Goal: Contribute content: Add original content to the website for others to see

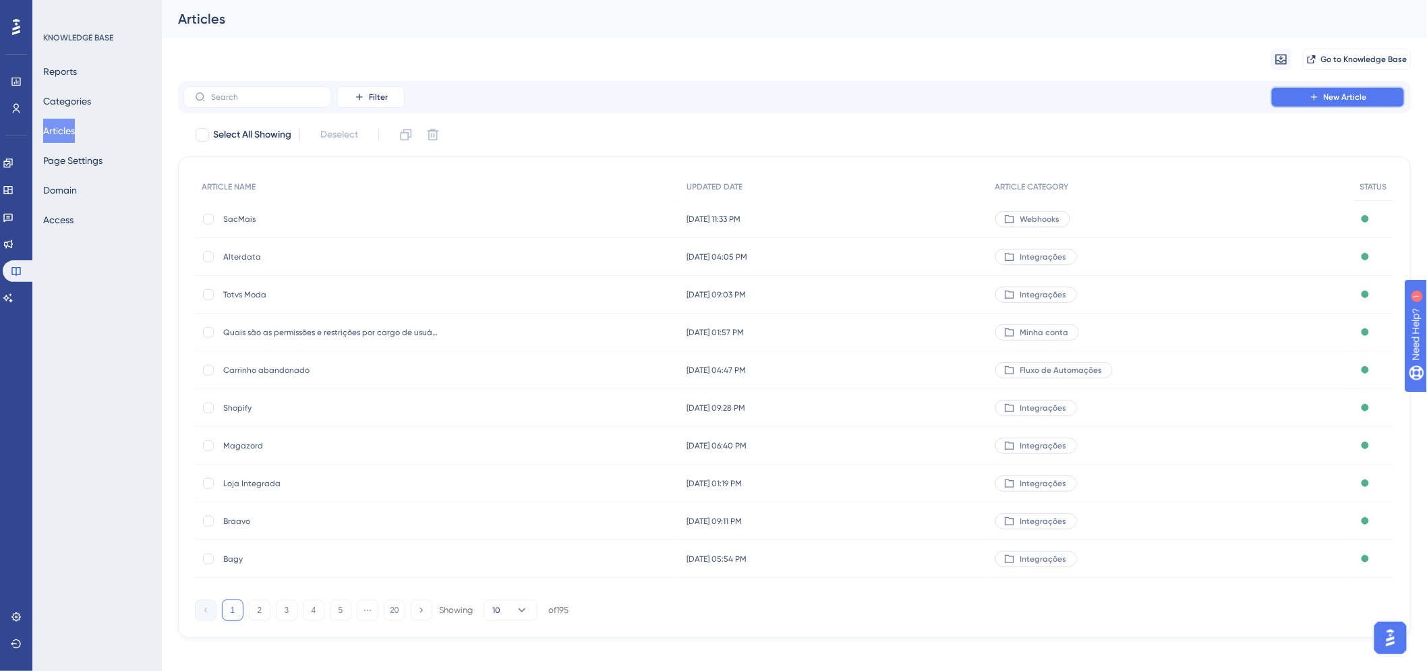
click at [1290, 89] on button "New Article" at bounding box center [1338, 97] width 135 height 22
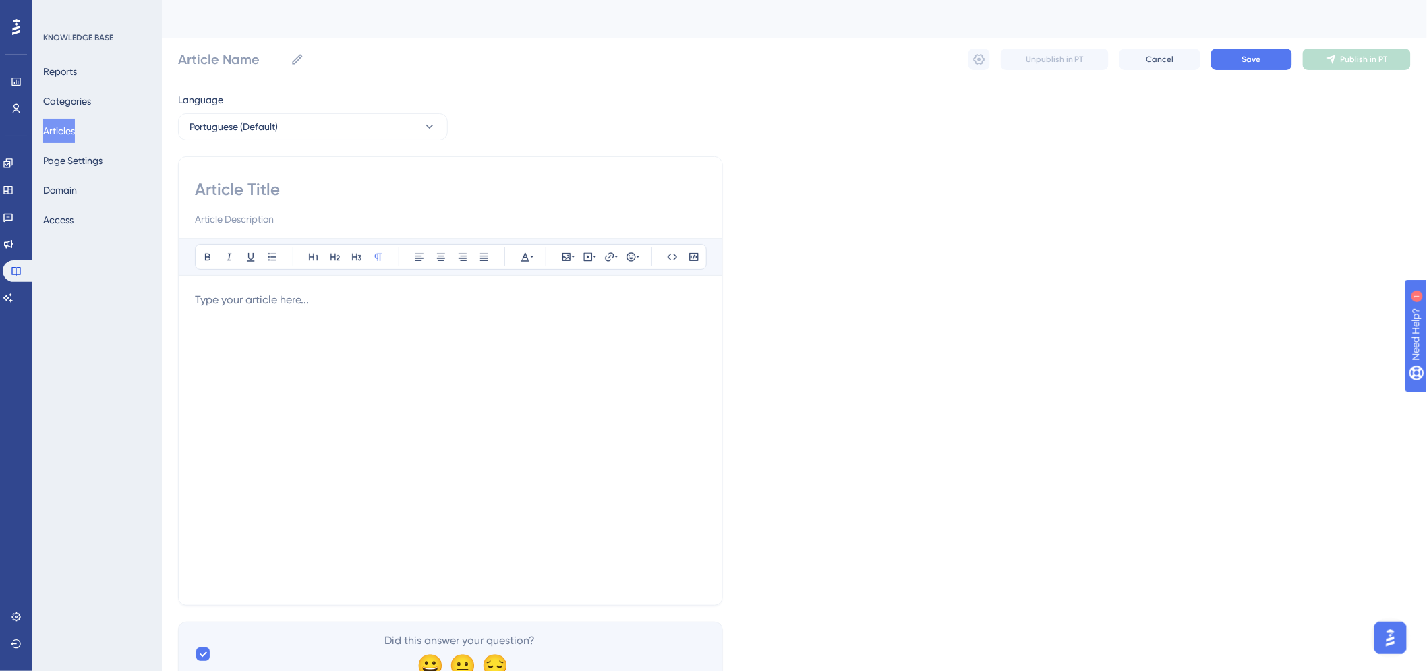
click at [273, 191] on input at bounding box center [450, 190] width 511 height 22
type input "Millenium"
click at [239, 300] on p at bounding box center [450, 300] width 511 height 16
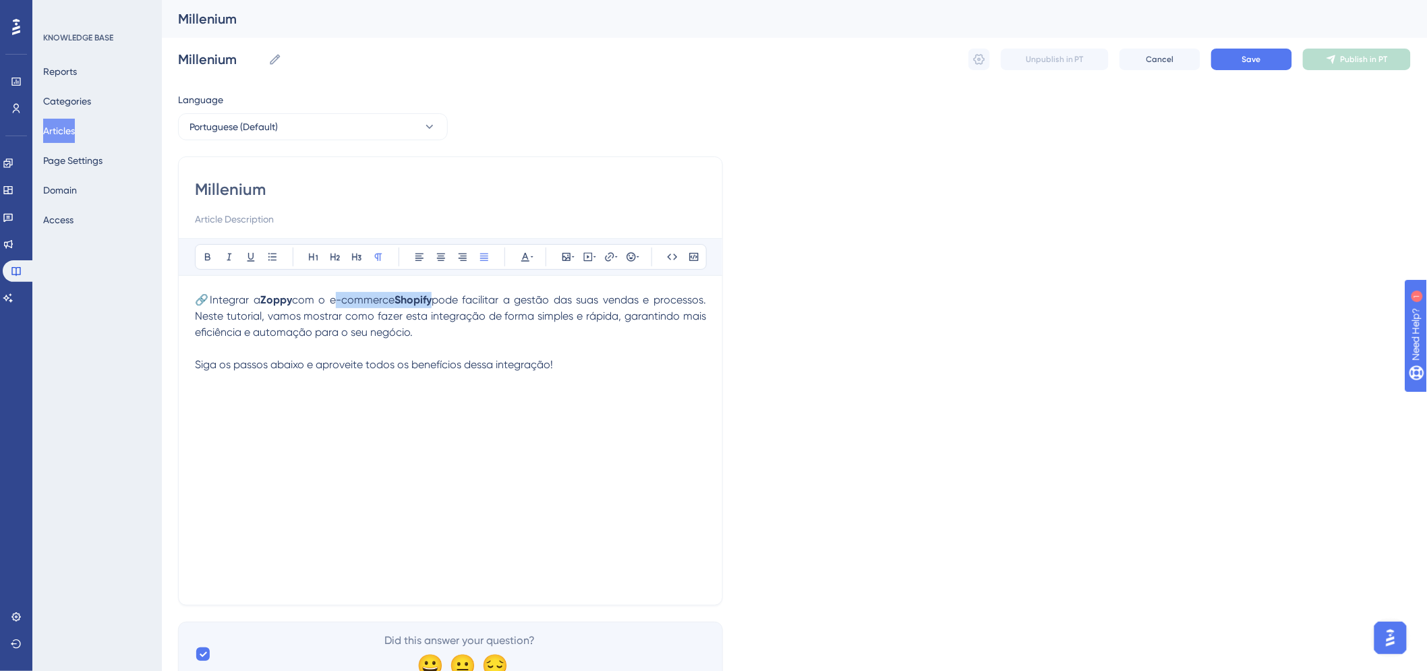
drag, startPoint x: 331, startPoint y: 302, endPoint x: 437, endPoint y: 292, distance: 106.4
click at [437, 292] on p "🔗Integrar a Zoppy com o e-commerce Shopify pode facilitar a gestão das suas ven…" at bounding box center [450, 316] width 511 height 49
click at [359, 474] on div "🔗Integrar a Zoppy com o ERP Millenium pode facilitar a gestão das suas vendas e…" at bounding box center [450, 440] width 511 height 297
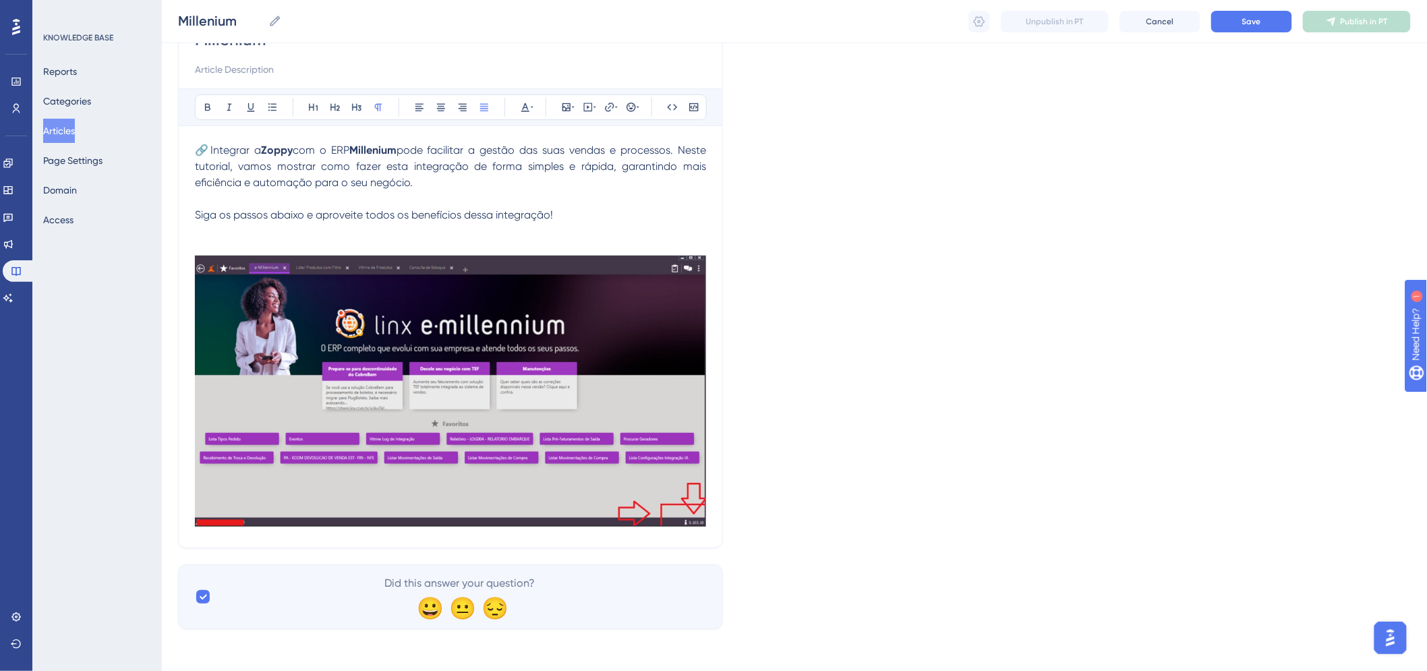
scroll to position [145, 0]
click at [492, 236] on p at bounding box center [450, 231] width 511 height 16
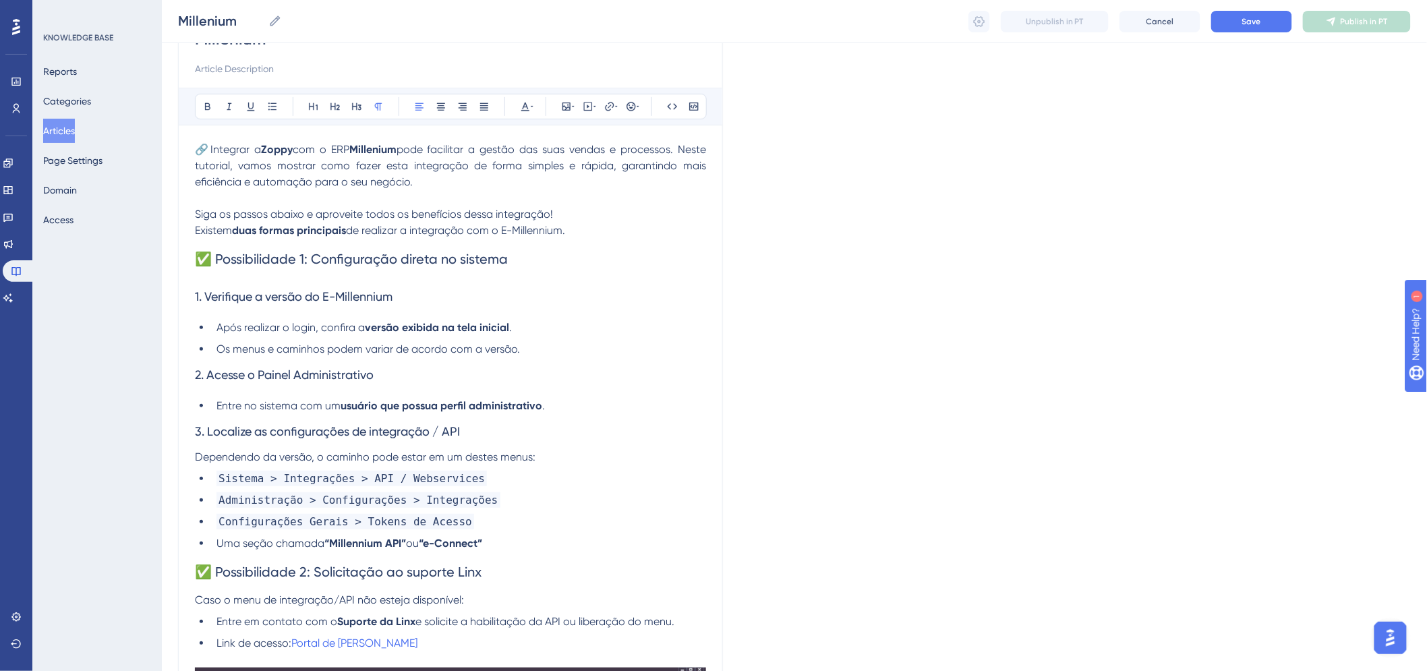
click at [206, 229] on span "Existem" at bounding box center [213, 230] width 37 height 13
click at [207, 230] on span "Existem" at bounding box center [213, 230] width 37 height 13
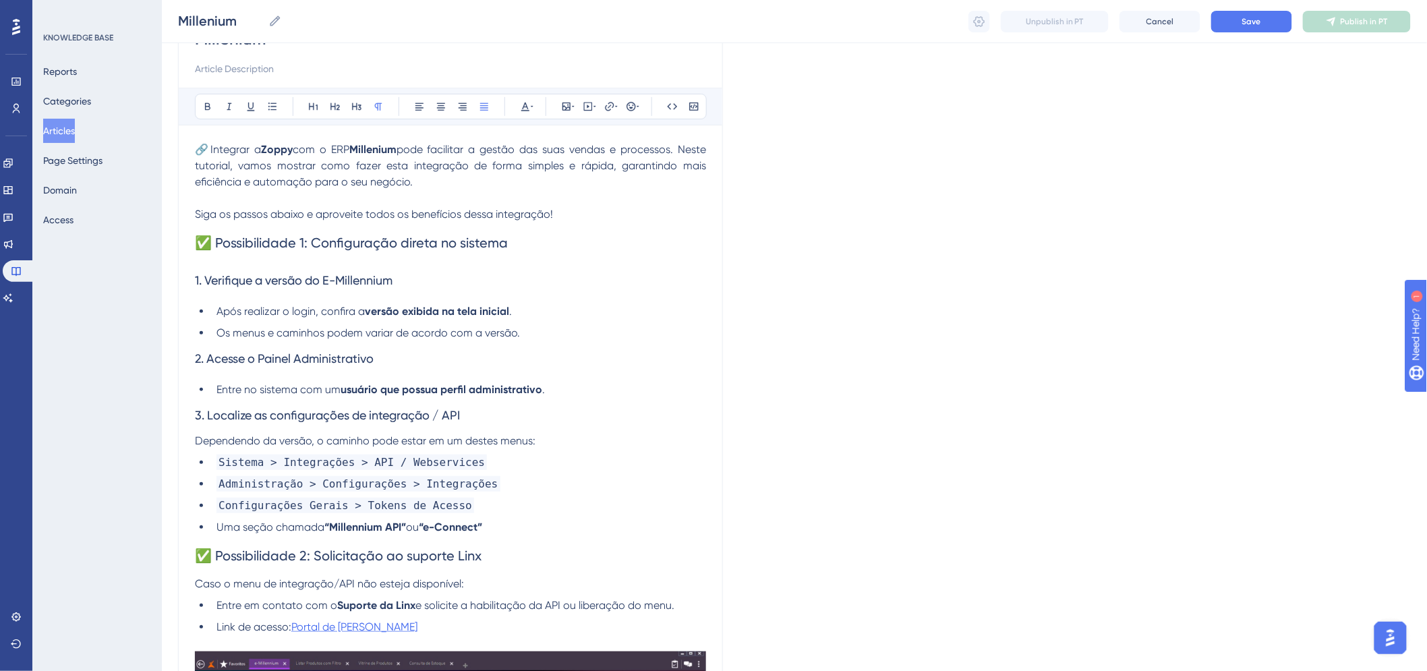
click at [368, 628] on span "Portal de [PERSON_NAME]" at bounding box center [354, 626] width 126 height 13
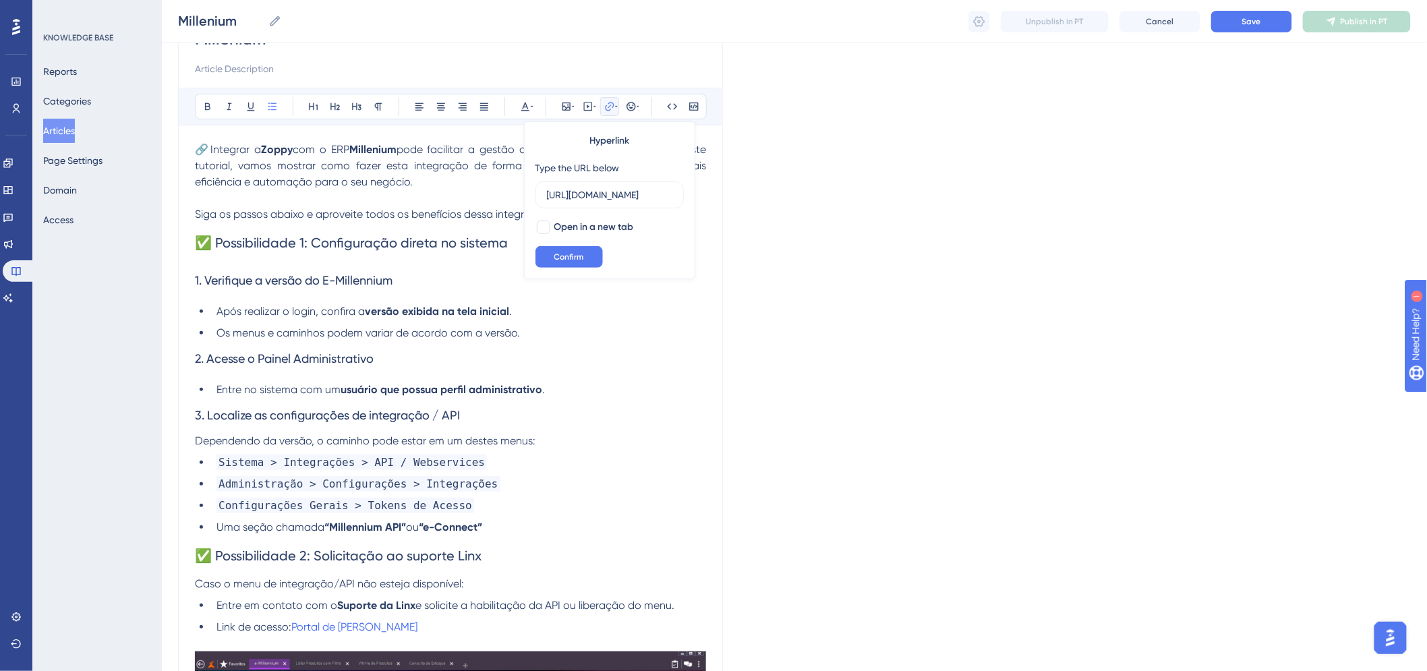
scroll to position [0, 0]
drag, startPoint x: 591, startPoint y: 198, endPoint x: 507, endPoint y: 189, distance: 84.8
click at [507, 189] on div "Bold Italic Underline Bullet Point Heading 1 Heading 2 Heading 3 Normal Align L…" at bounding box center [450, 508] width 511 height 840
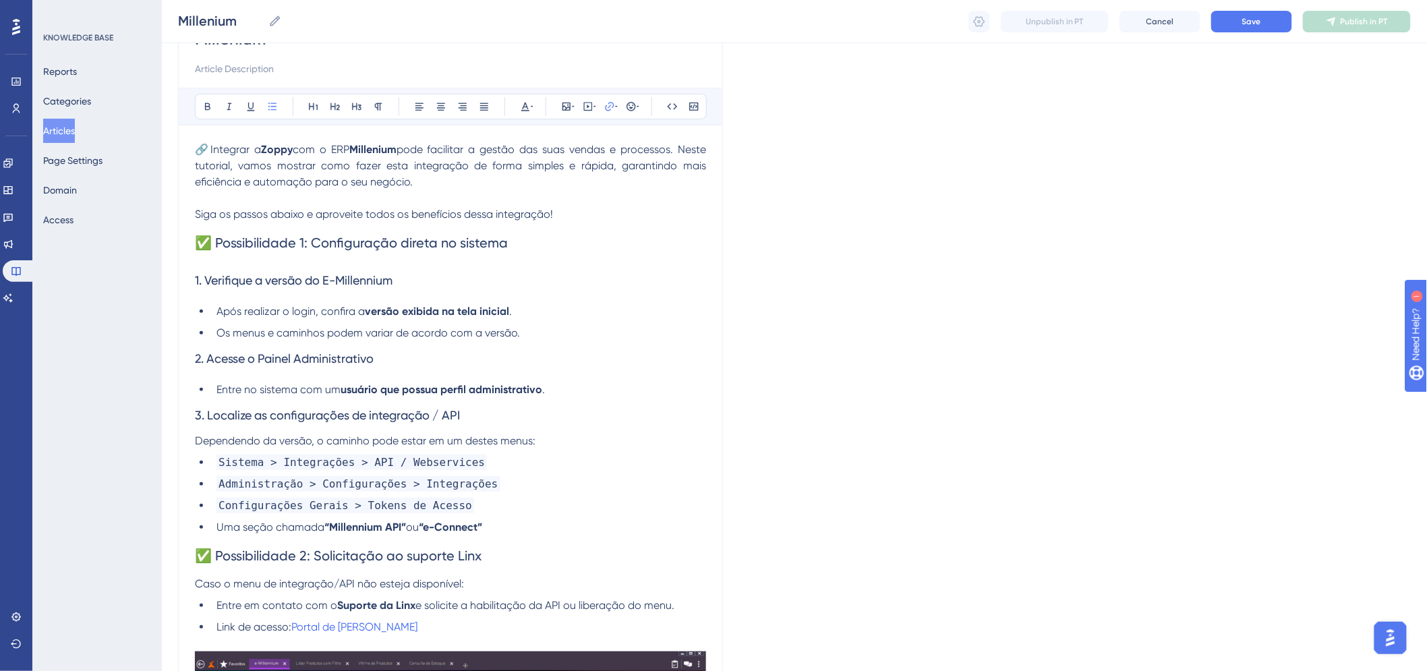
click at [642, 395] on li "Entre no sistema com um usuário que possua perfil administrativo ." at bounding box center [458, 390] width 495 height 16
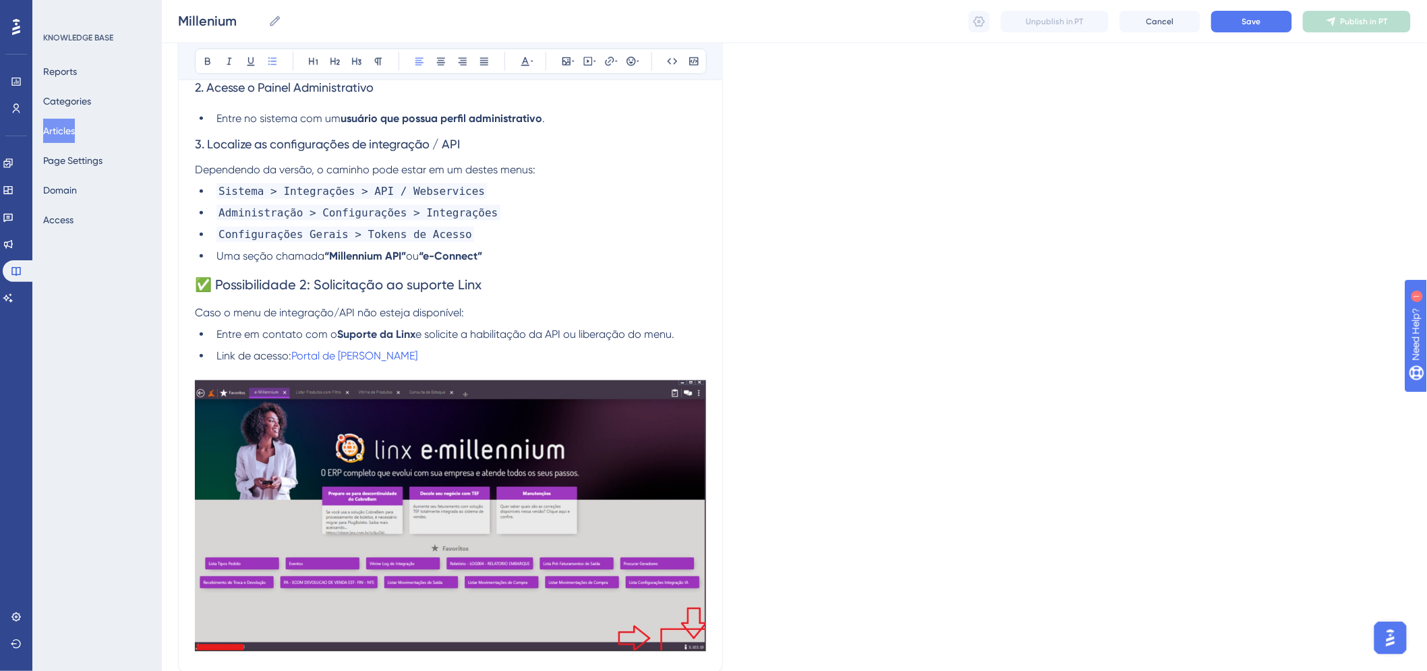
scroll to position [445, 0]
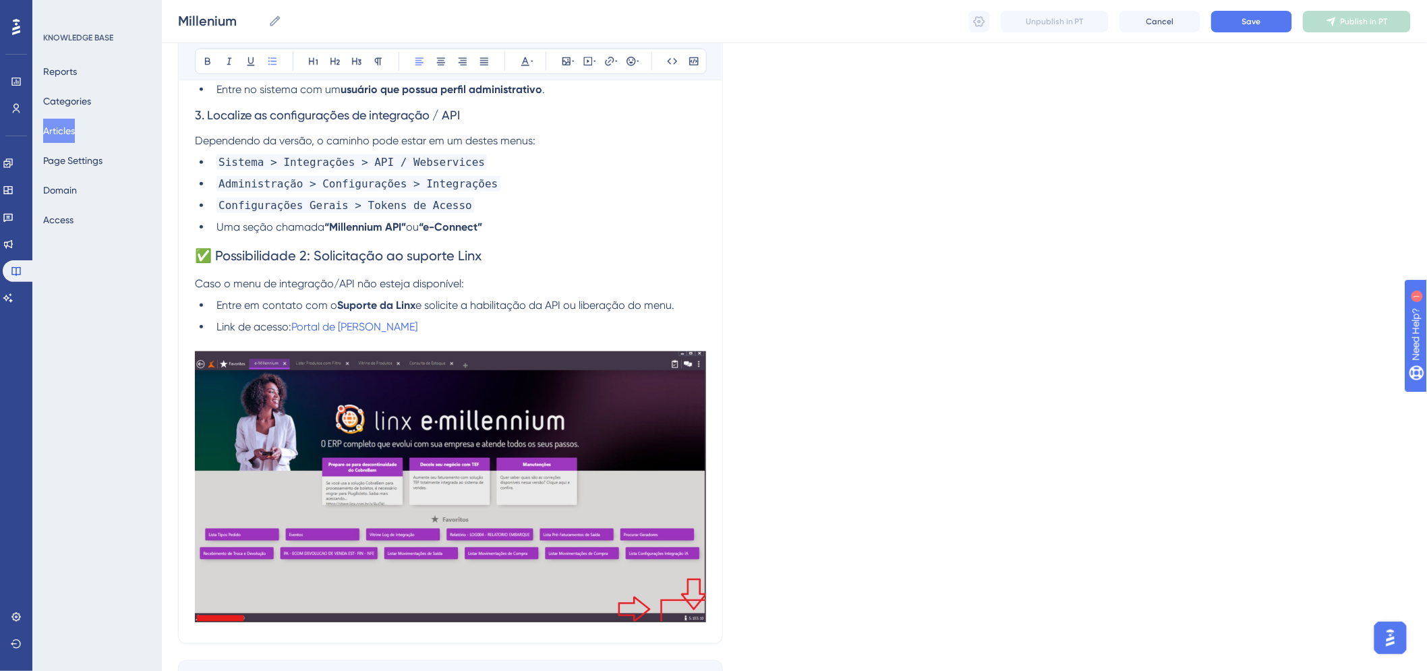
click at [461, 436] on img at bounding box center [450, 486] width 511 height 271
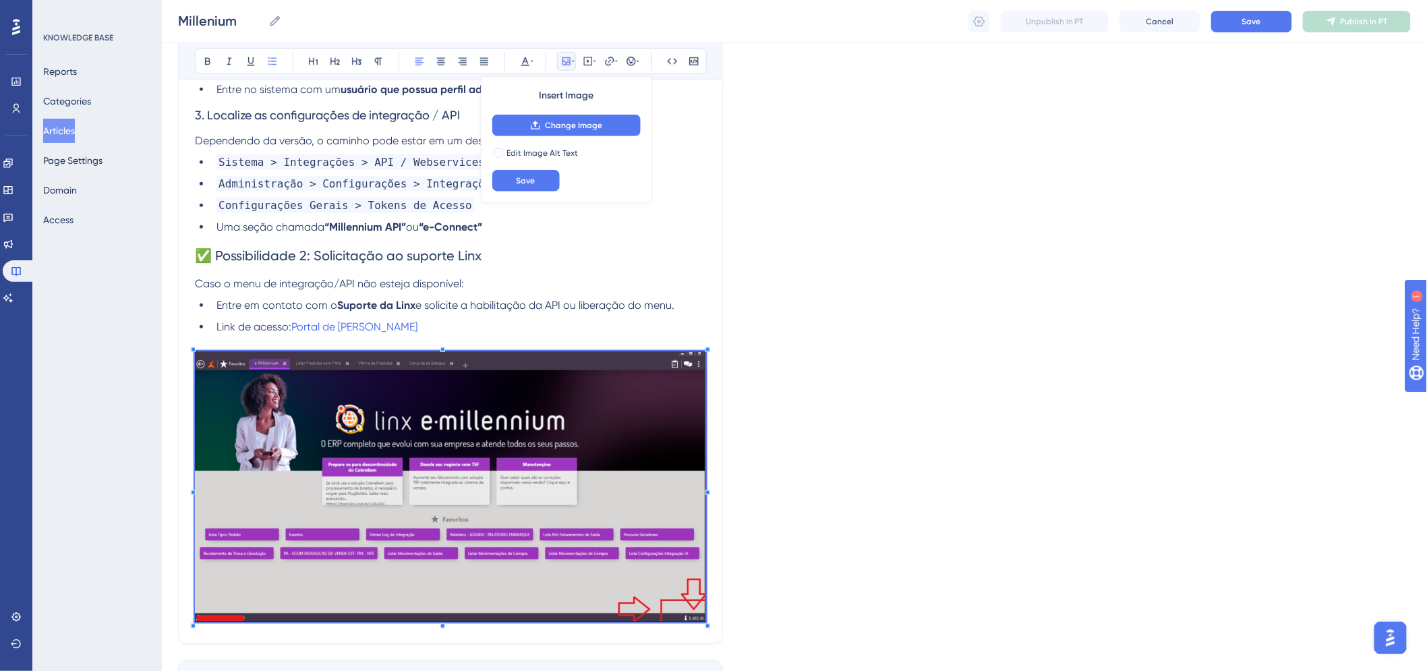
click at [469, 436] on img at bounding box center [450, 486] width 511 height 271
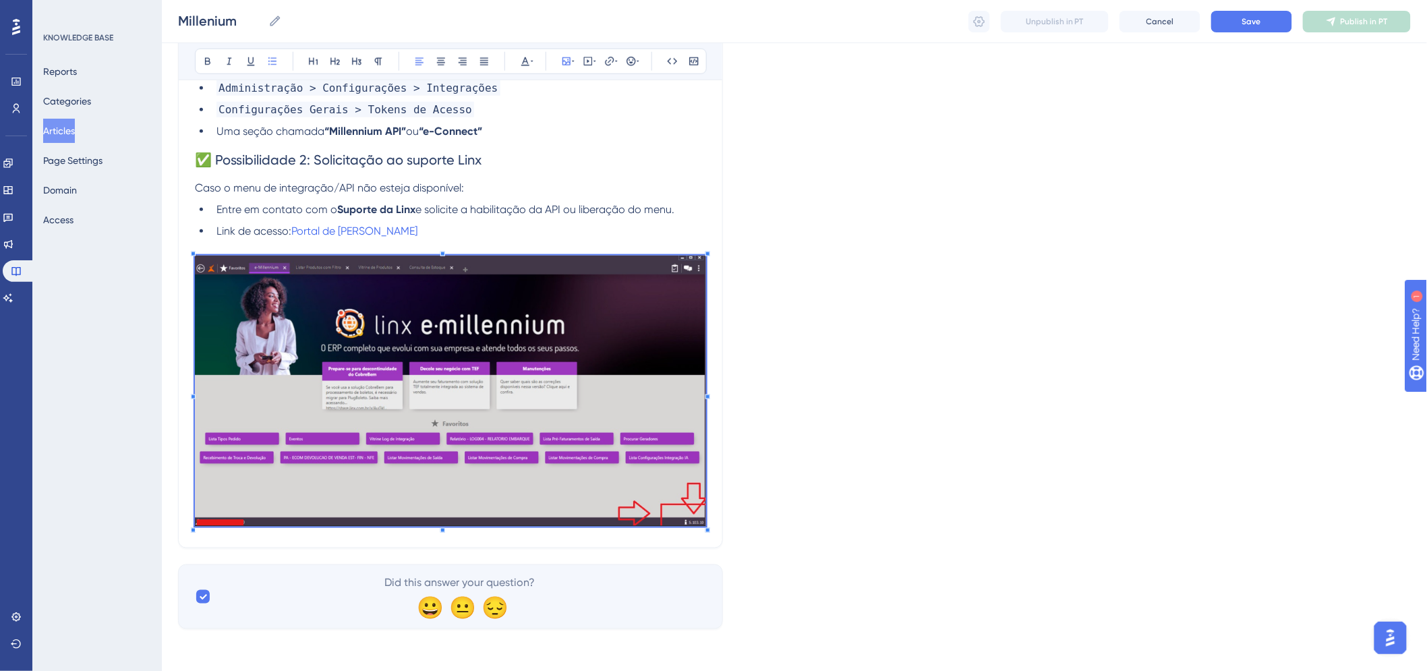
scroll to position [542, 0]
click at [414, 358] on img at bounding box center [450, 390] width 511 height 271
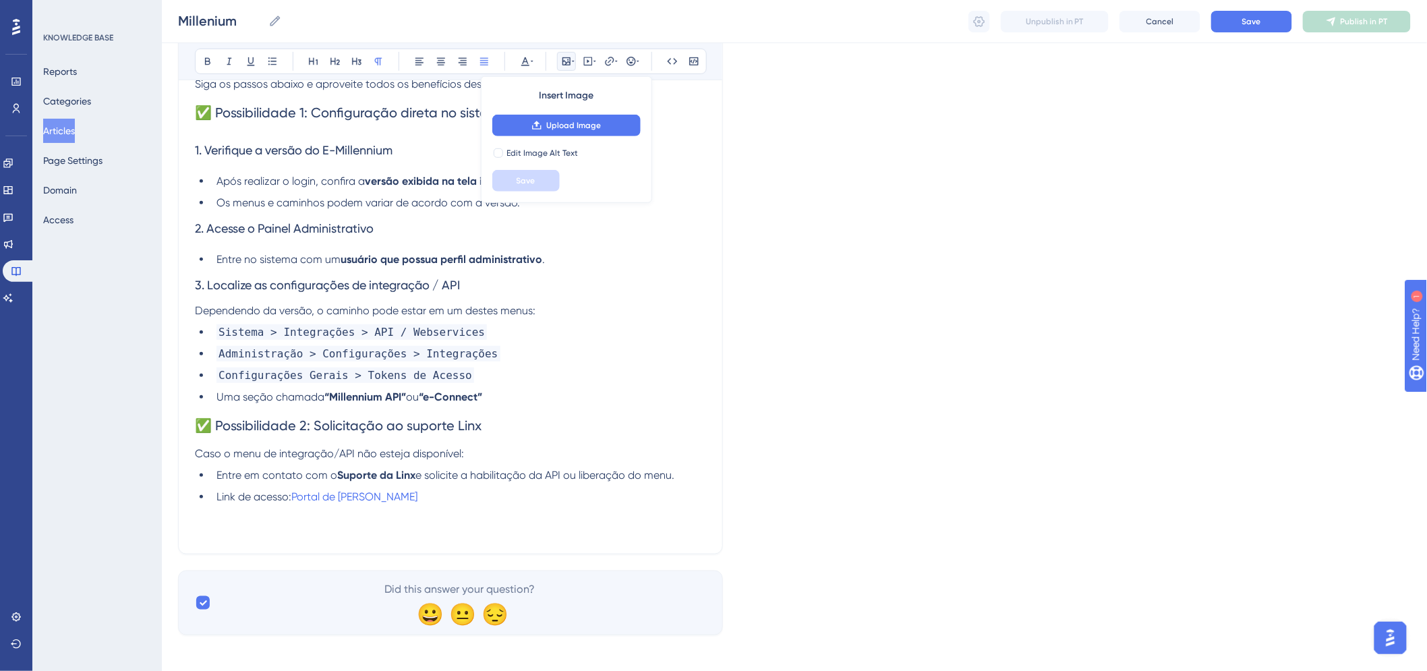
scroll to position [282, 0]
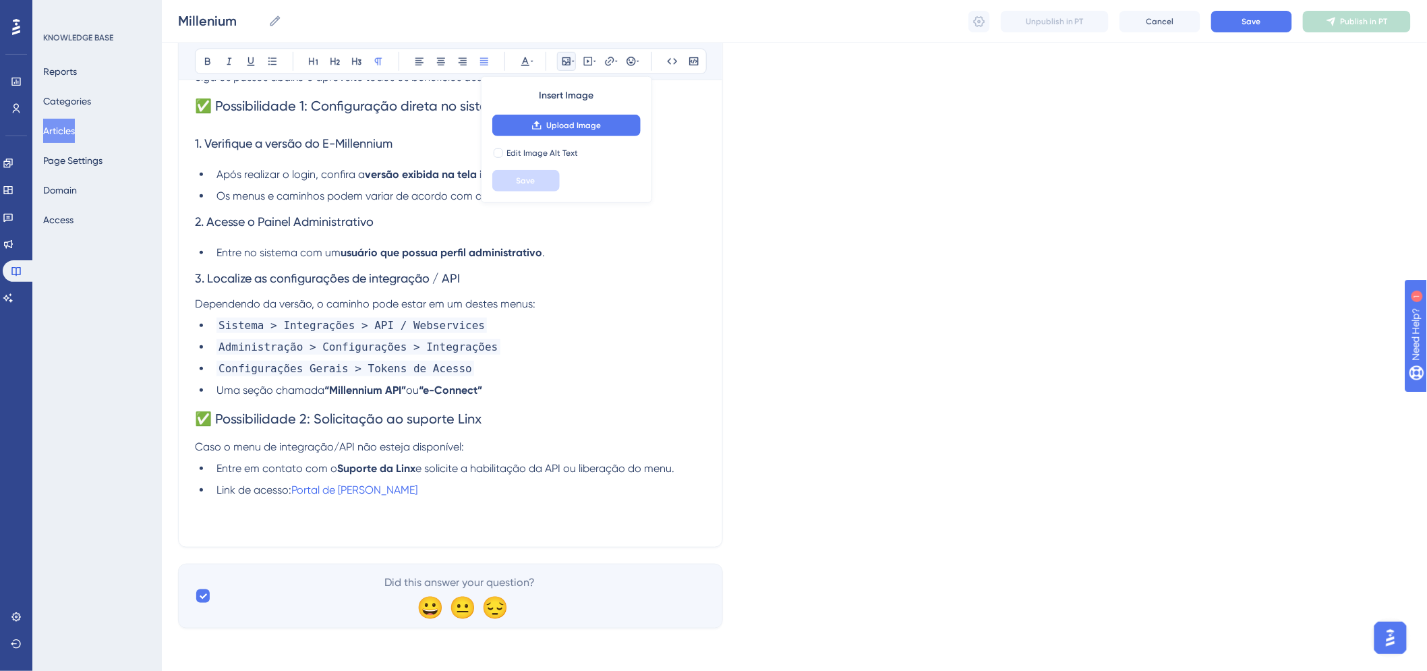
click at [248, 530] on div "Millenium Bold Italic Underline Bullet Point Heading 1 Heading 2 Heading 3 Norm…" at bounding box center [450, 208] width 545 height 678
click at [244, 521] on p at bounding box center [450, 523] width 511 height 16
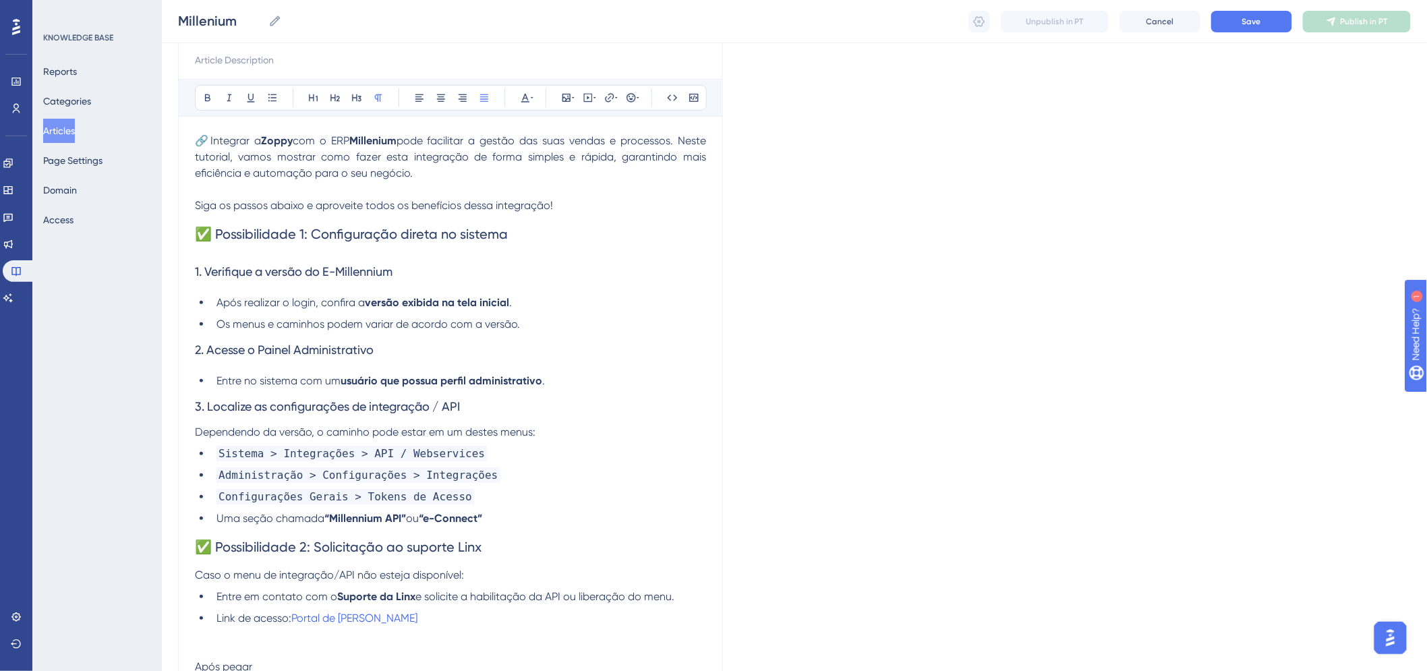
scroll to position [132, 0]
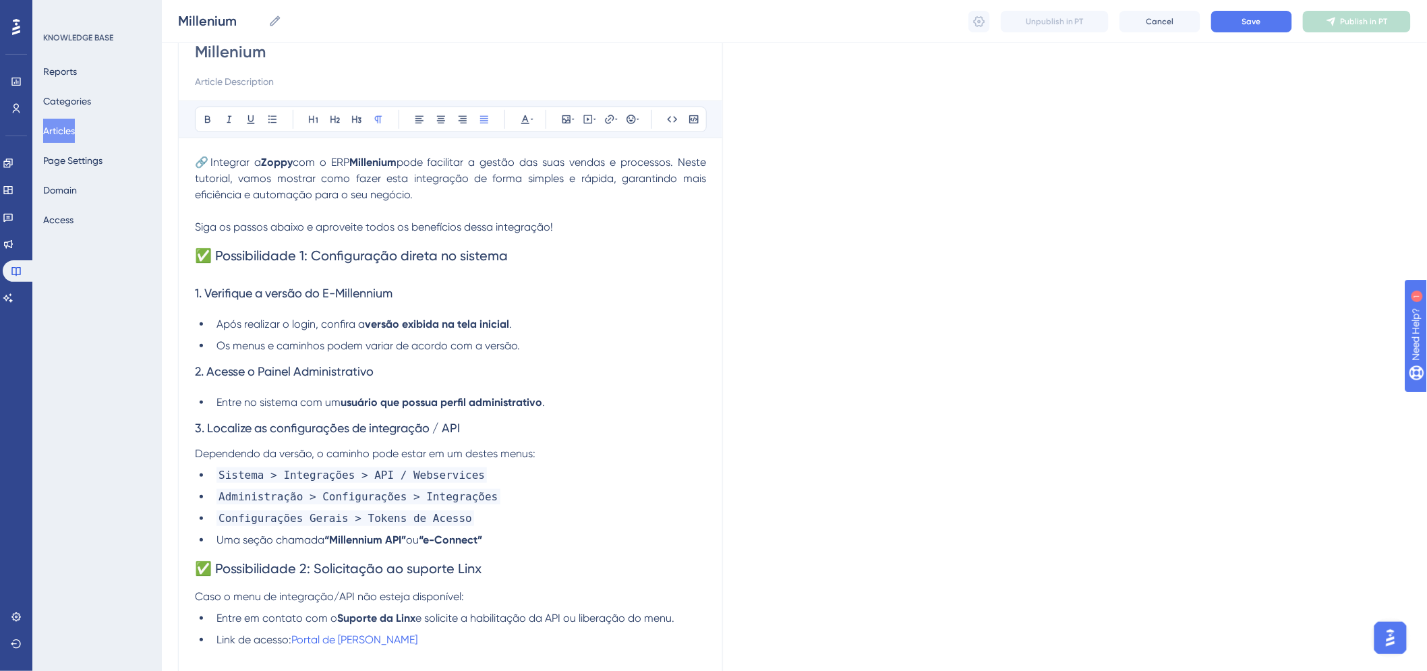
click at [193, 254] on div "Millenium Bold Italic Underline Bullet Point Heading 1 Heading 2 Heading 3 Norm…" at bounding box center [450, 366] width 545 height 695
drag, startPoint x: 516, startPoint y: 258, endPoint x: 133, endPoint y: 264, distance: 383.1
click at [0, 0] on div "Performance Users Engagement Widgets Feedback Product Updates Knowledge Base AI…" at bounding box center [0, 0] width 0 height 0
click at [380, 116] on icon at bounding box center [378, 119] width 7 height 7
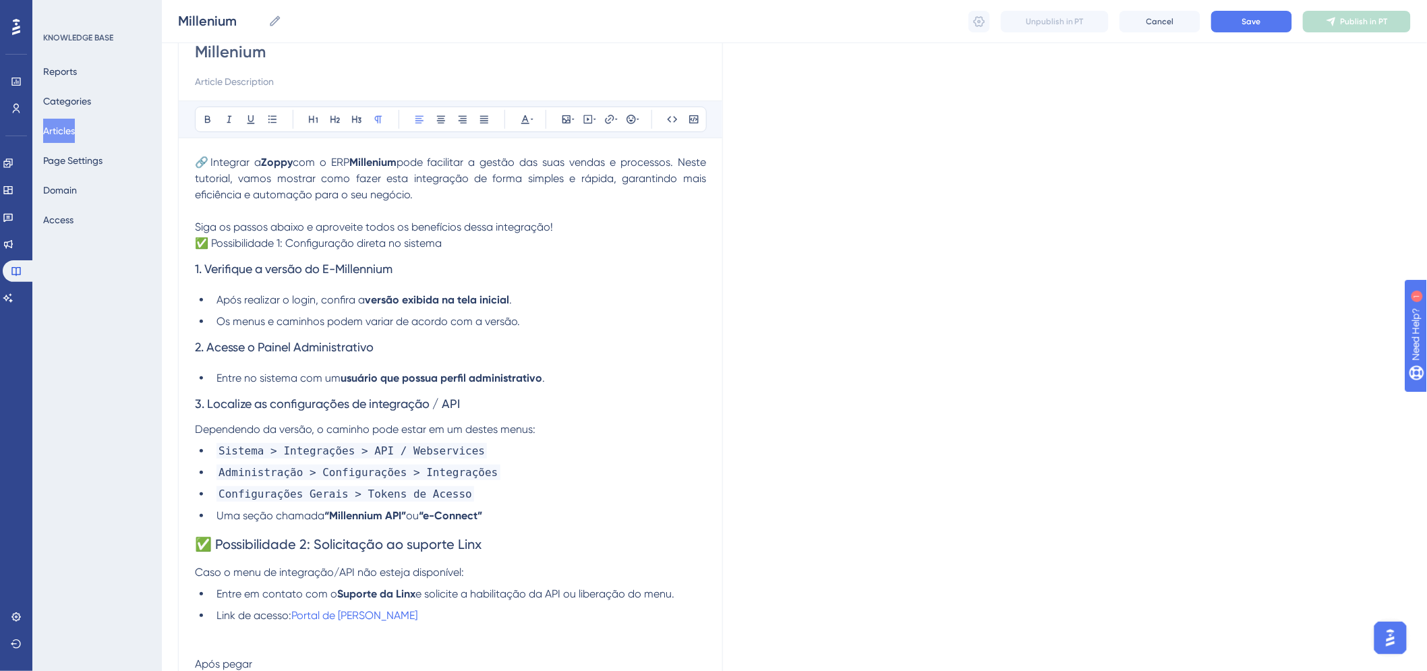
click at [374, 271] on span "1. Verifique a versão do E-Millennium" at bounding box center [294, 269] width 198 height 14
click at [374, 270] on span "1. Verifique a versão do E-Millennium" at bounding box center [294, 269] width 198 height 14
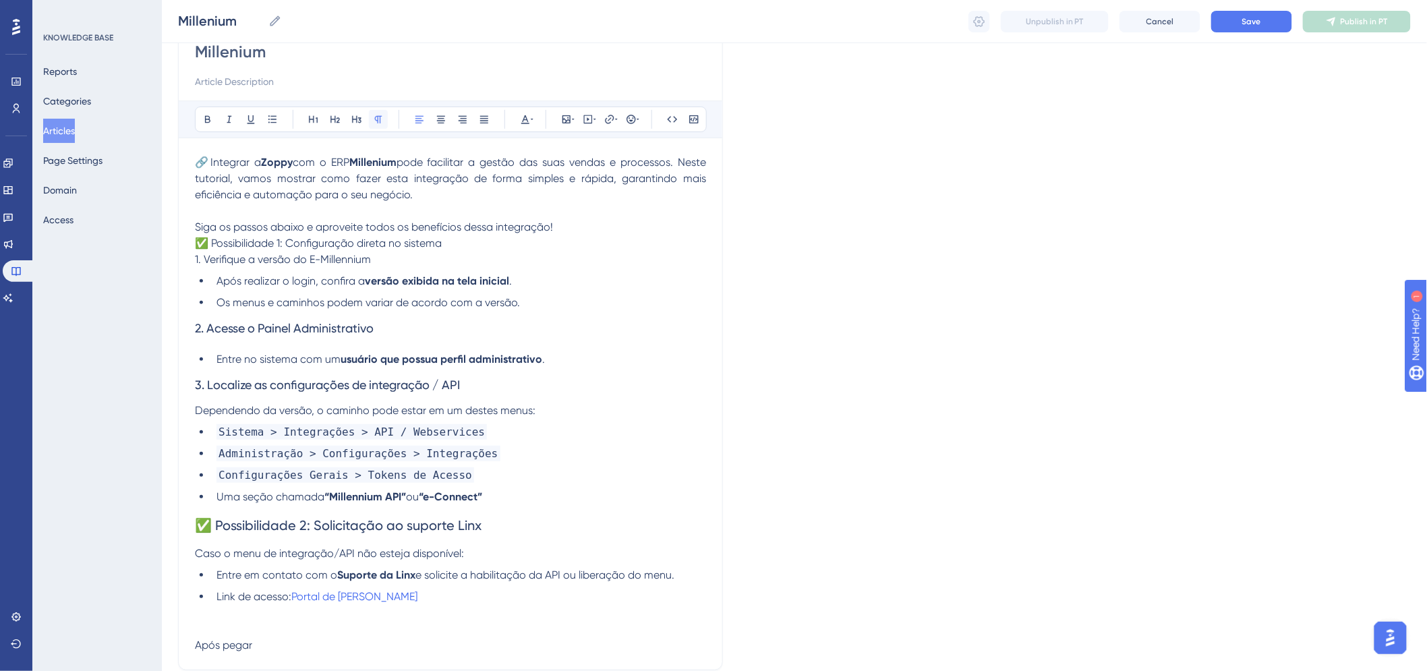
click at [374, 119] on icon at bounding box center [378, 119] width 11 height 11
click at [287, 328] on span "2. Acesse o Painel Administrativo" at bounding box center [284, 328] width 179 height 14
drag, startPoint x: 375, startPoint y: 115, endPoint x: 360, endPoint y: 142, distance: 30.2
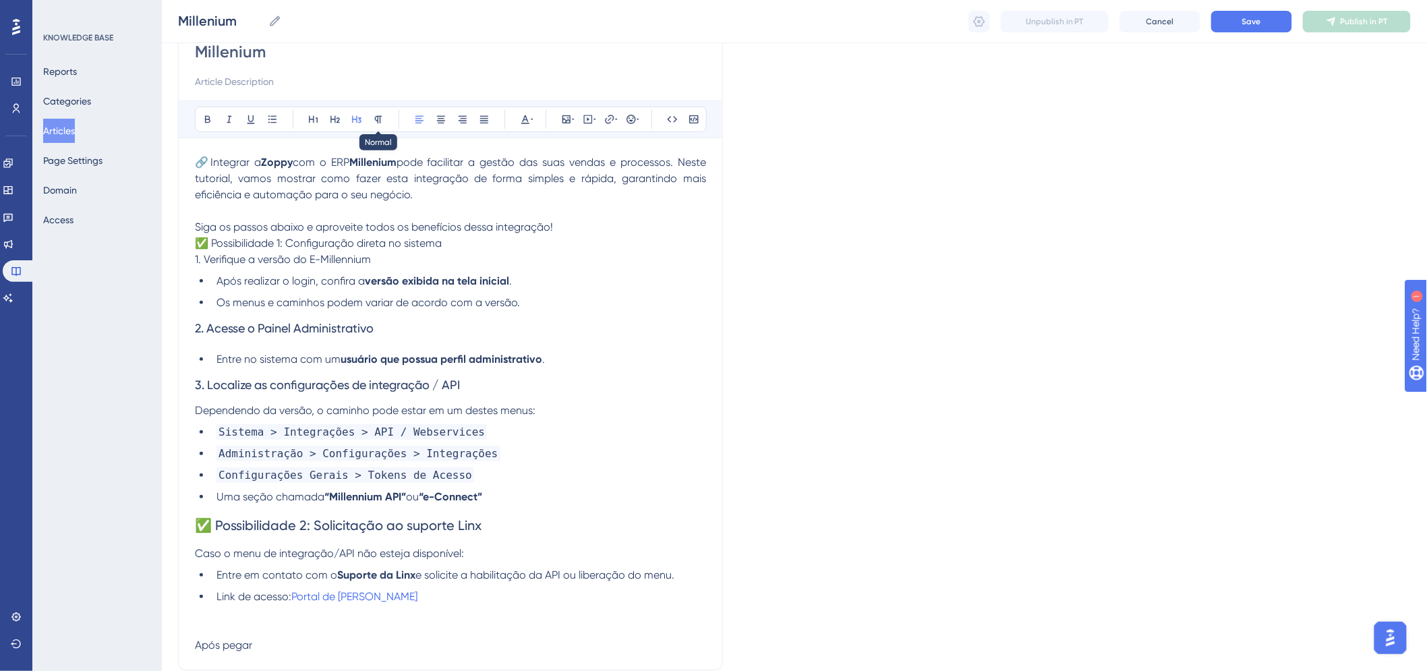
click at [375, 115] on icon at bounding box center [378, 119] width 11 height 11
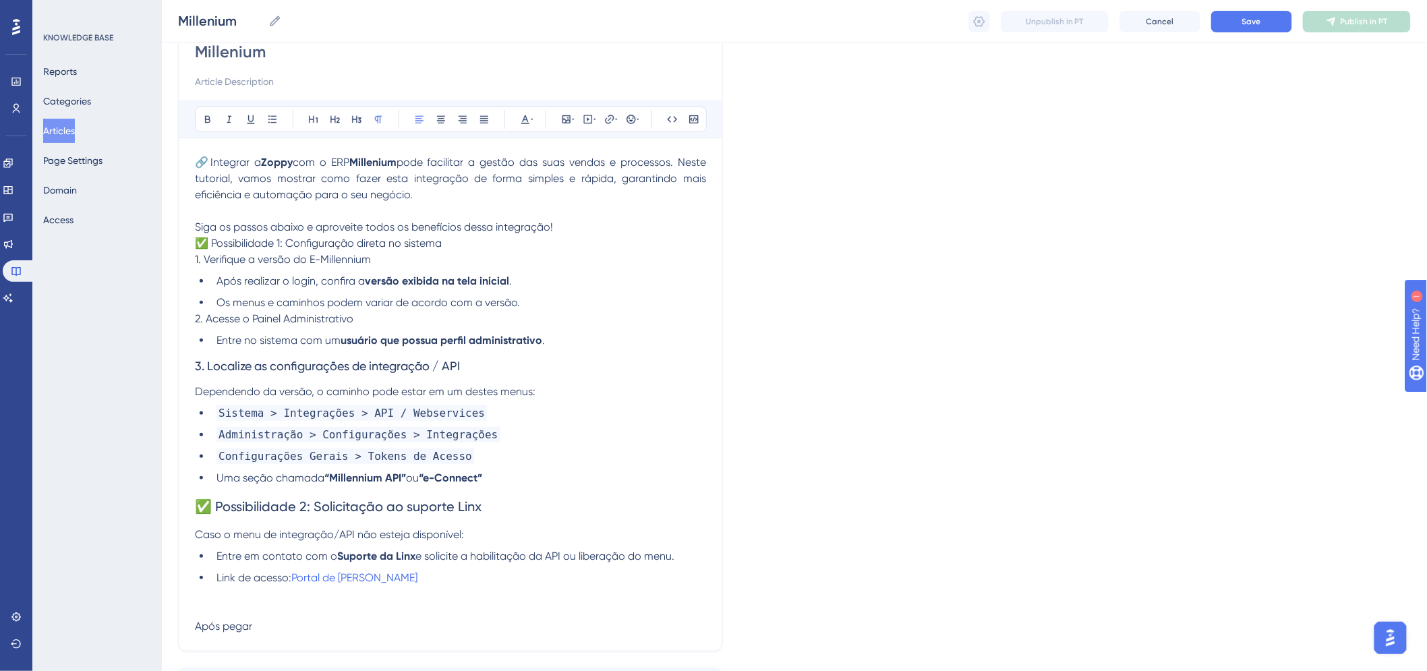
click at [254, 359] on span "3. Localize as configurações de integração / API" at bounding box center [327, 366] width 265 height 14
click at [378, 120] on icon at bounding box center [378, 119] width 11 height 11
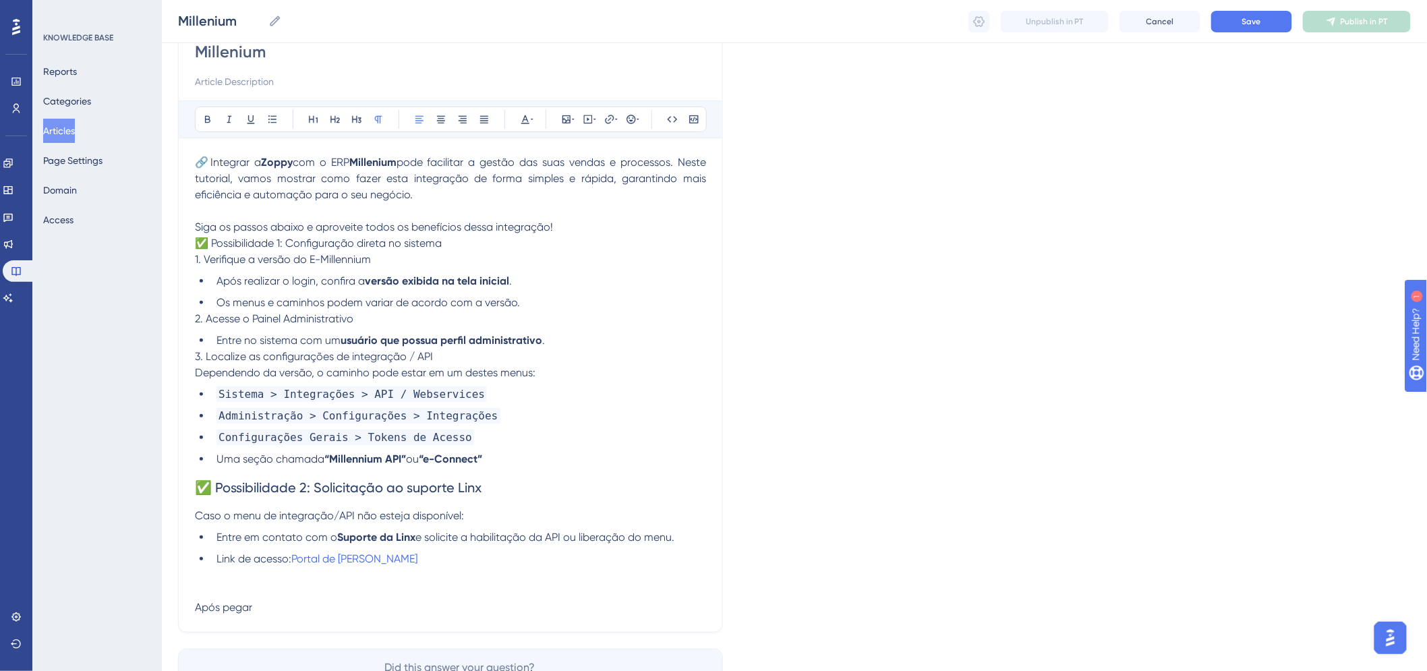
click at [263, 492] on span "✅ Possibilidade 2: Solicitação ao suporte Linx" at bounding box center [338, 488] width 287 height 16
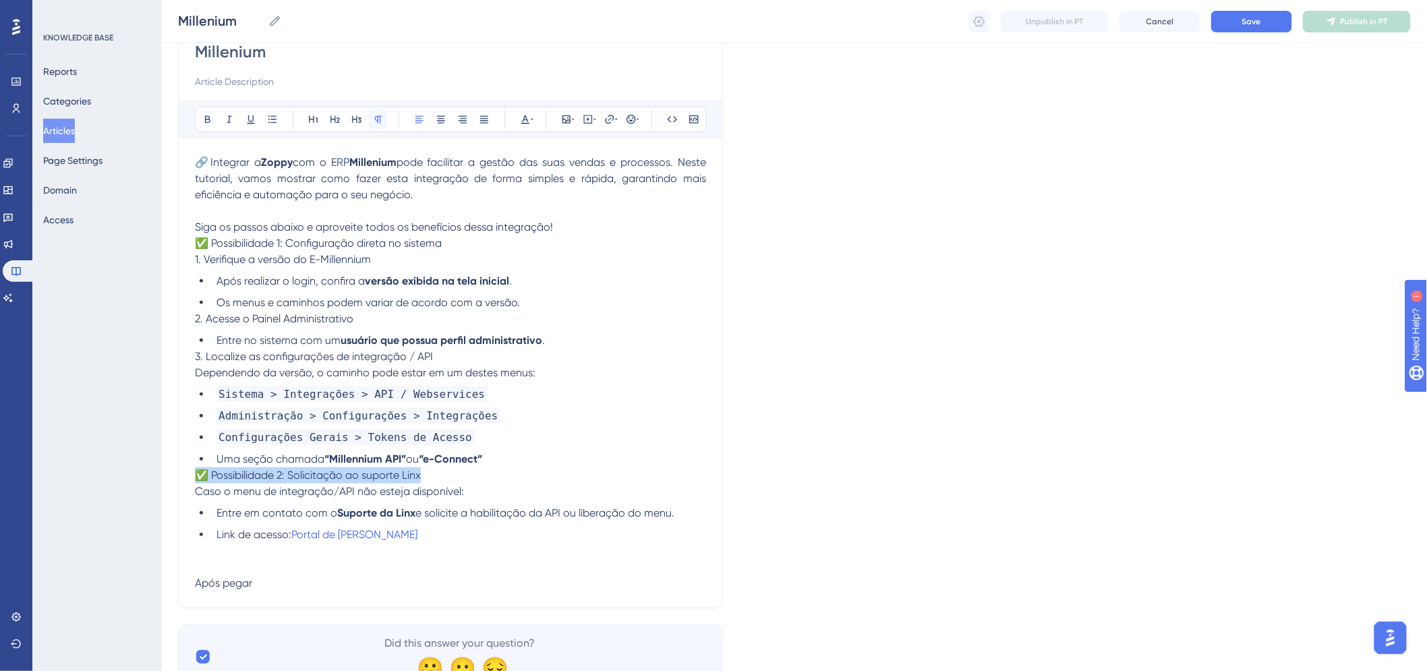
click at [376, 119] on icon at bounding box center [378, 119] width 11 height 11
click at [253, 243] on span "✅ Possibilidade 1: Configuração direta no sistema" at bounding box center [318, 243] width 247 height 13
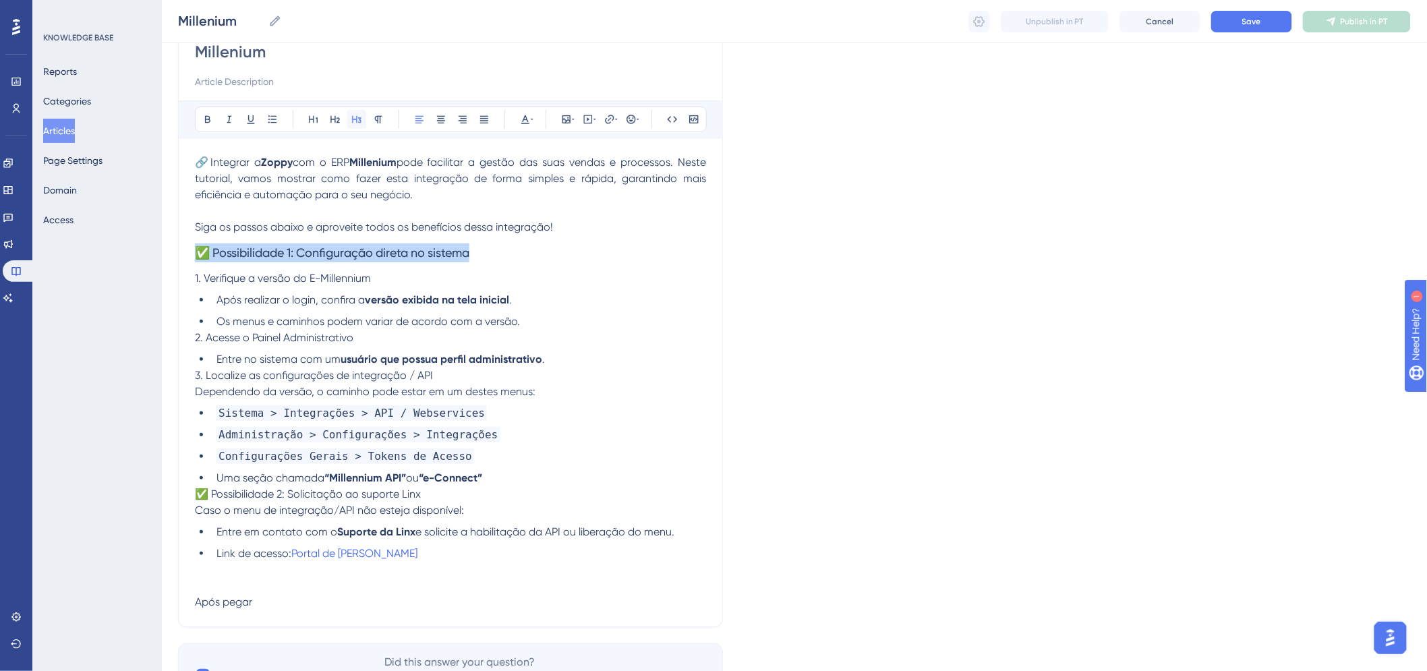
click at [354, 119] on icon at bounding box center [356, 119] width 9 height 7
click at [250, 500] on p "✅ Possibilidade 2: Solicitação ao suporte Linx" at bounding box center [450, 494] width 511 height 16
click at [248, 500] on p "✅ Possibilidade 2: Solicitação ao suporte Linx" at bounding box center [450, 494] width 511 height 16
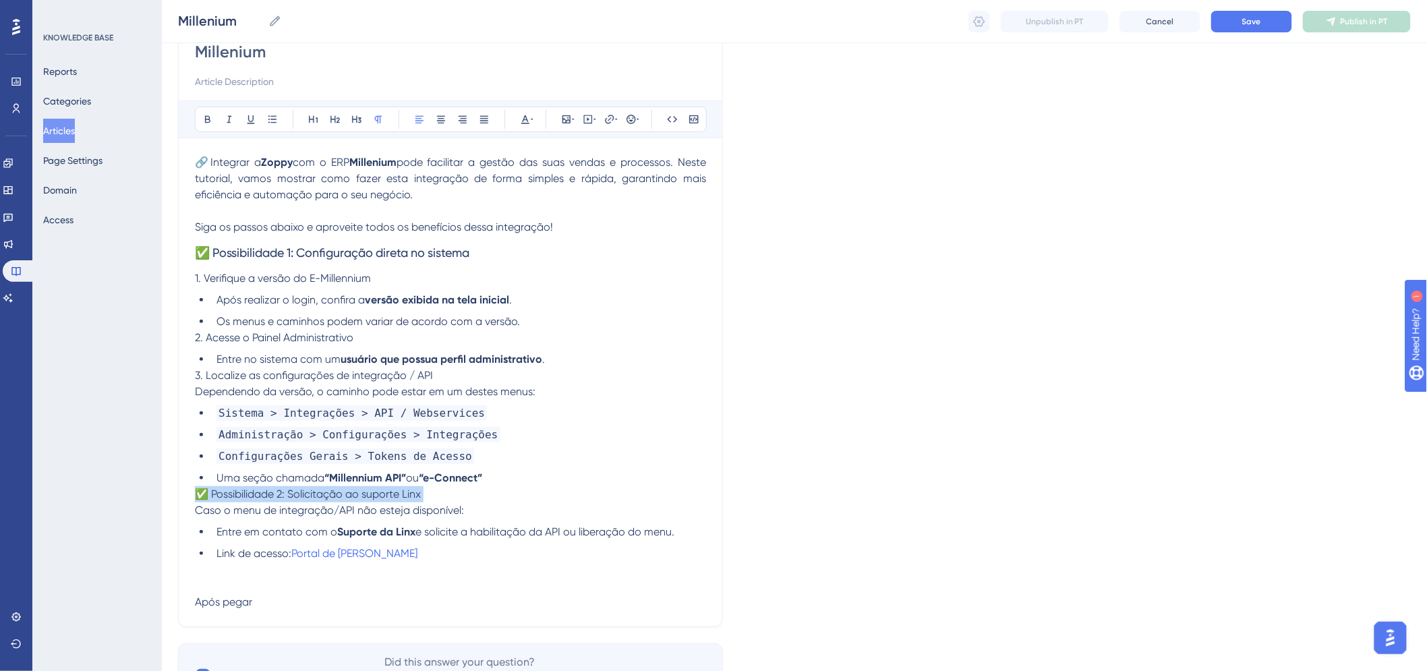
click at [248, 500] on p "✅ Possibilidade 2: Solicitação ao suporte Linx" at bounding box center [450, 494] width 511 height 16
click at [353, 119] on icon at bounding box center [356, 119] width 11 height 11
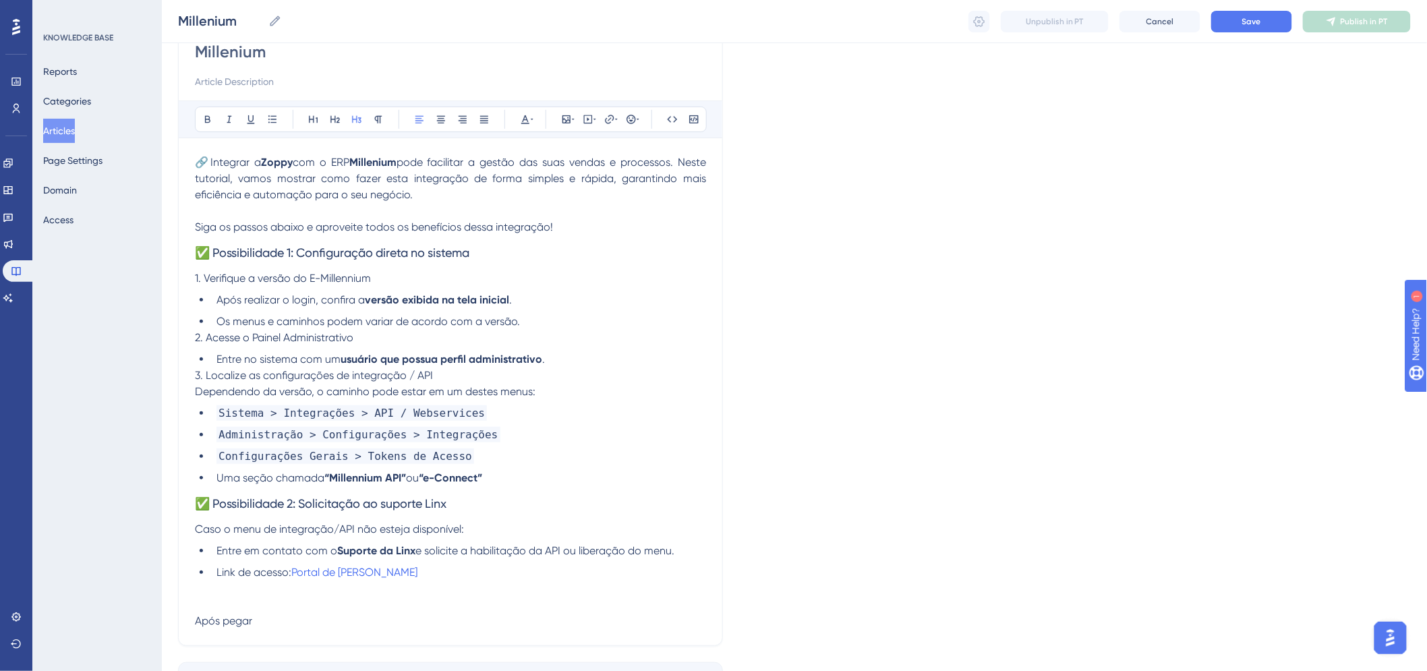
click at [506, 478] on li "Uma seção chamada “Millennium API” ou “e-Connect”" at bounding box center [458, 478] width 495 height 16
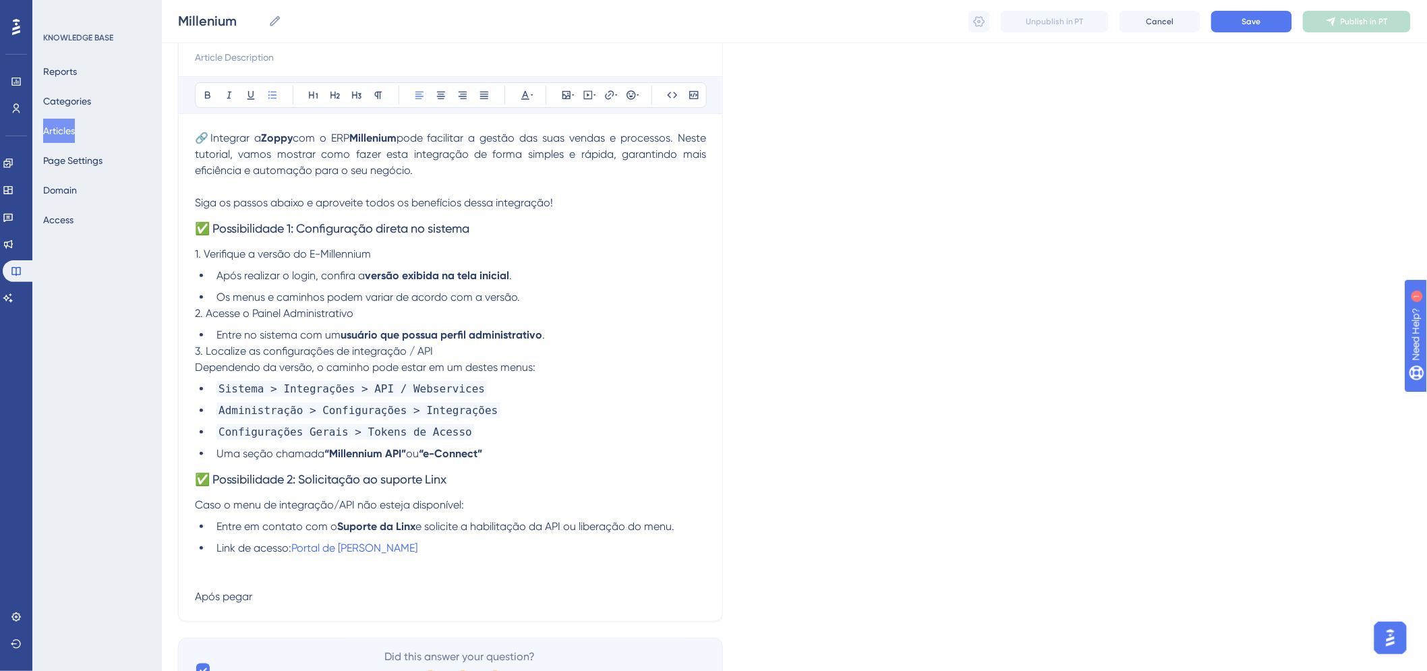
click at [526, 271] on li "Após realizar o login, confira a versão exibida na tela inicial ." at bounding box center [458, 276] width 495 height 16
click at [544, 301] on li "Os menus e caminhos podem variar de acordo com a versão." at bounding box center [458, 297] width 495 height 16
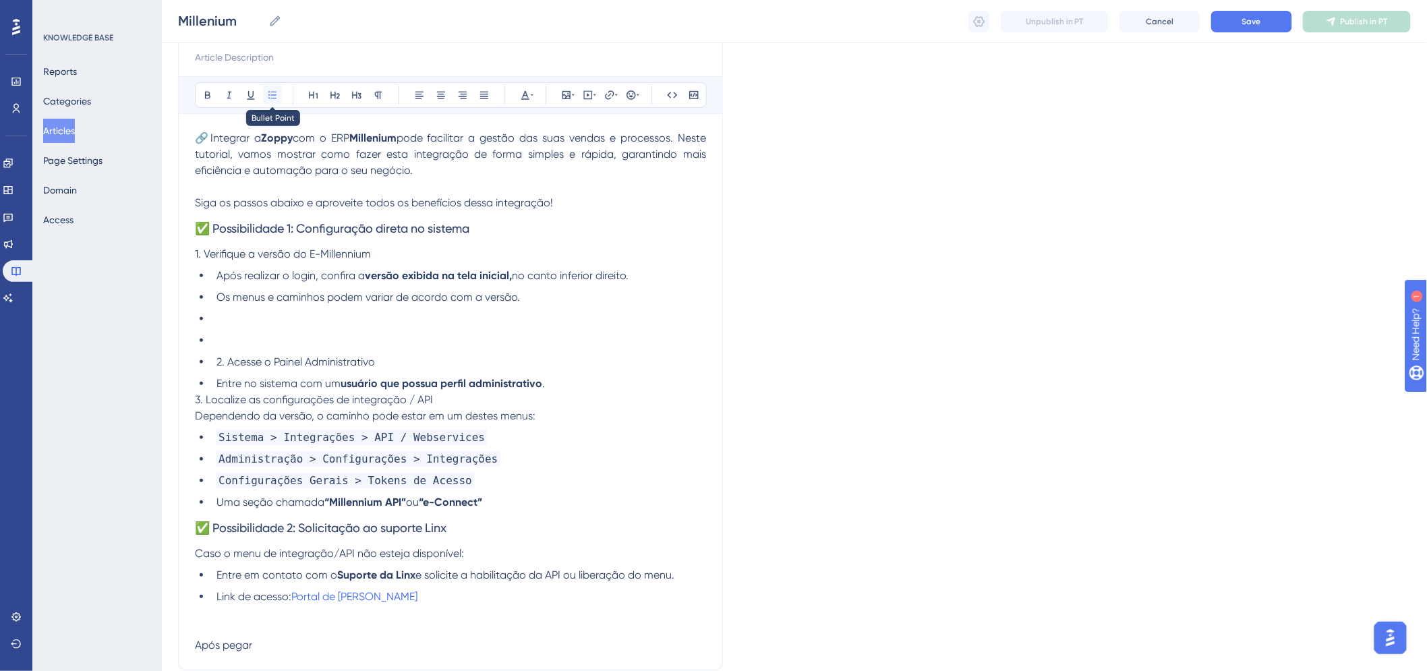
click at [271, 101] on button at bounding box center [272, 95] width 19 height 19
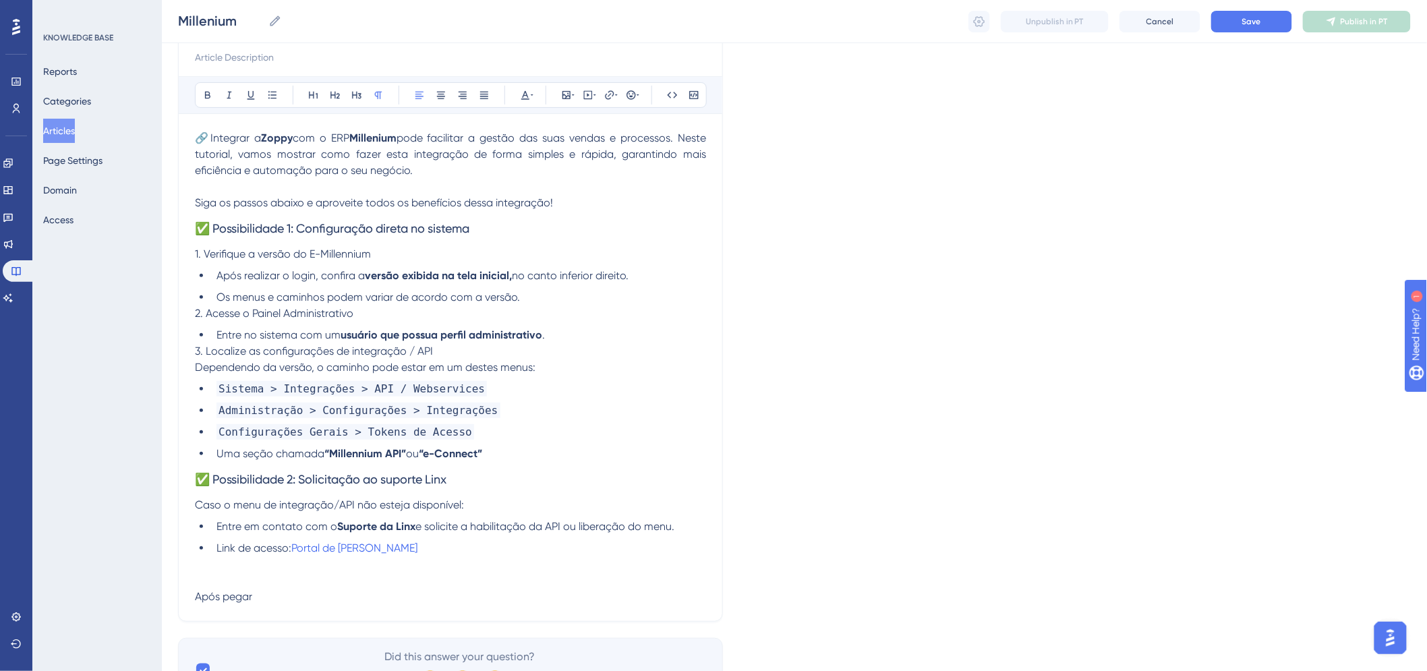
click at [196, 353] on span "3. Localize as configurações de integração / API" at bounding box center [314, 351] width 238 height 13
click at [217, 275] on span "Após realizar o login, confira a" at bounding box center [290, 275] width 148 height 13
click at [212, 277] on li "Após realizar o login, confira a versão exibida na tela inicial, no canto infer…" at bounding box center [458, 276] width 495 height 16
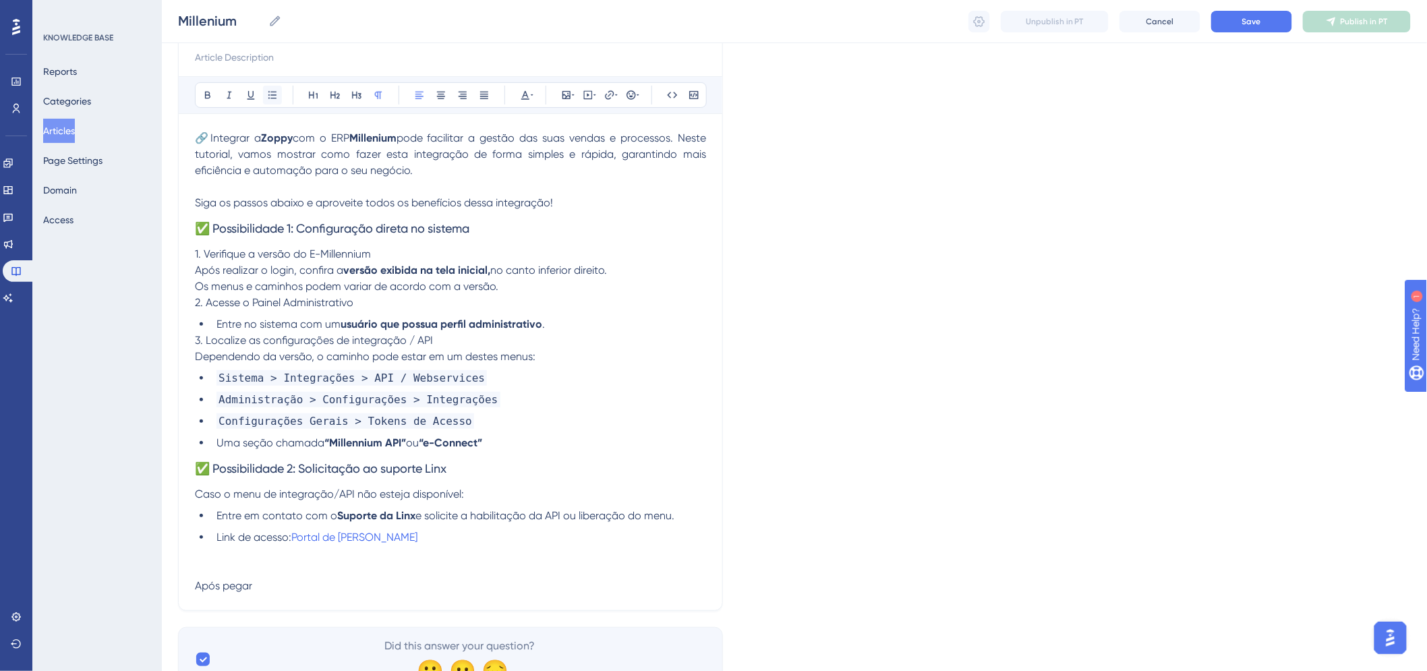
click at [272, 97] on icon at bounding box center [272, 95] width 11 height 11
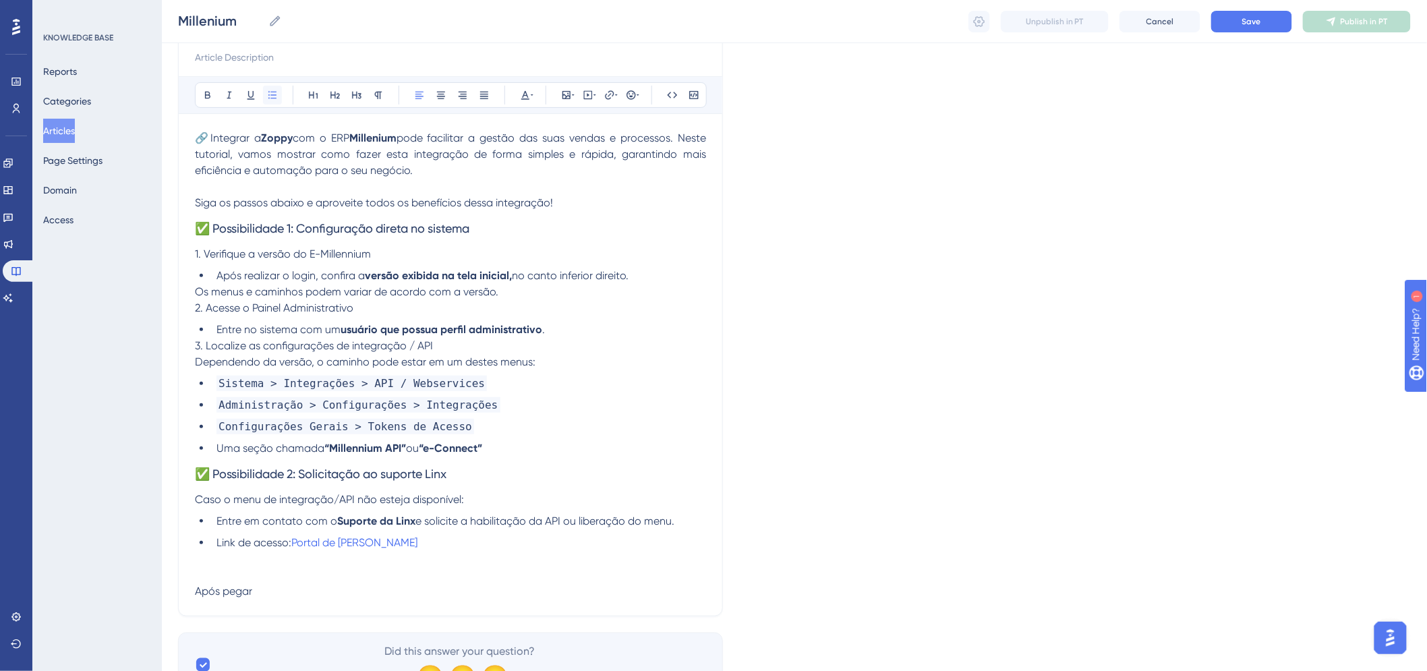
click at [272, 96] on icon at bounding box center [272, 95] width 11 height 11
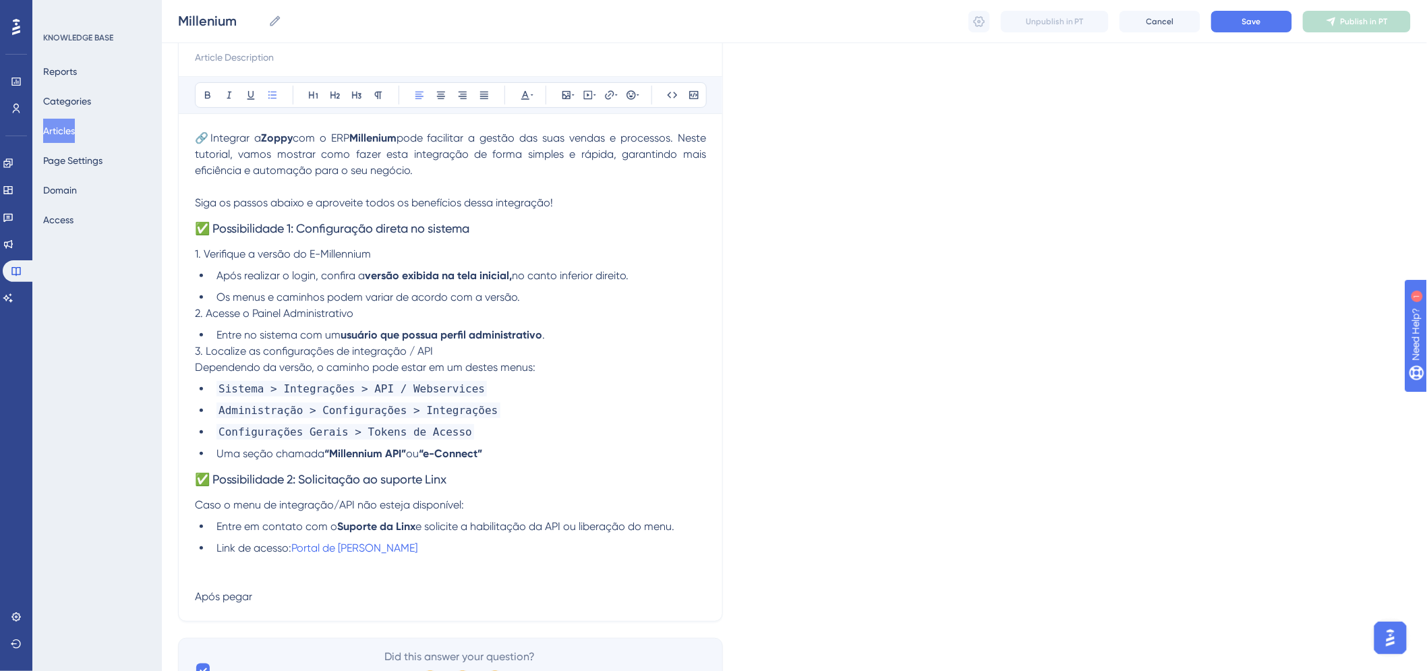
click at [196, 317] on span "2. Acesse o Painel Administrativo" at bounding box center [274, 313] width 158 height 13
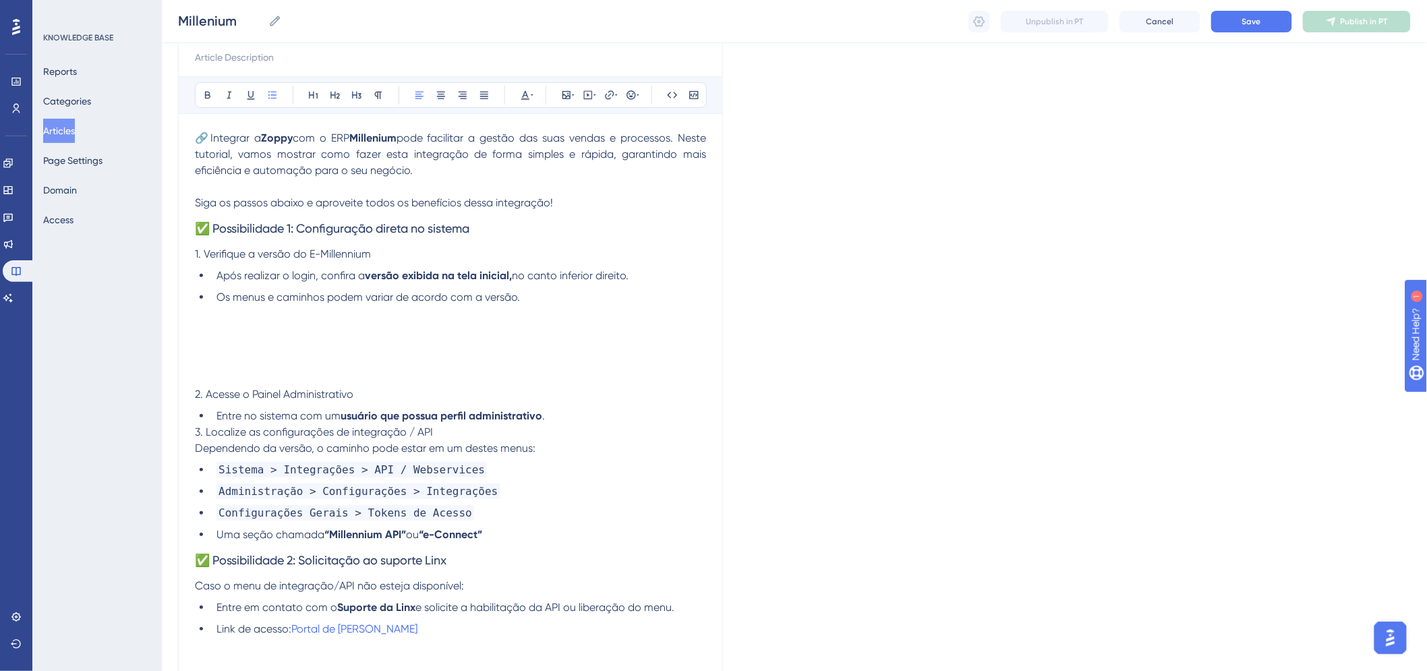
click at [192, 430] on div "Millenium Bold Italic Underline Bullet Point Heading 1 Heading 2 Heading 3 Norm…" at bounding box center [450, 349] width 545 height 708
click at [198, 433] on span "3. Localize as configurações de integração / API" at bounding box center [314, 432] width 238 height 13
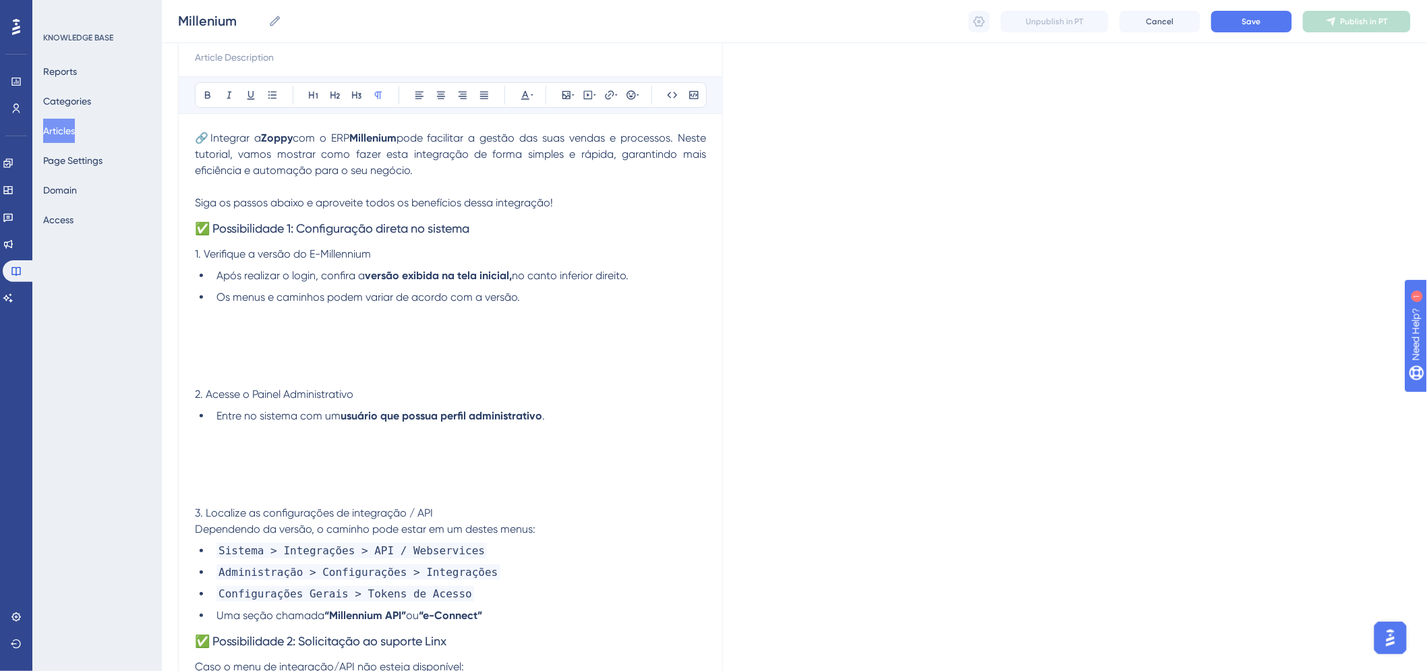
click at [212, 313] on p at bounding box center [450, 314] width 511 height 16
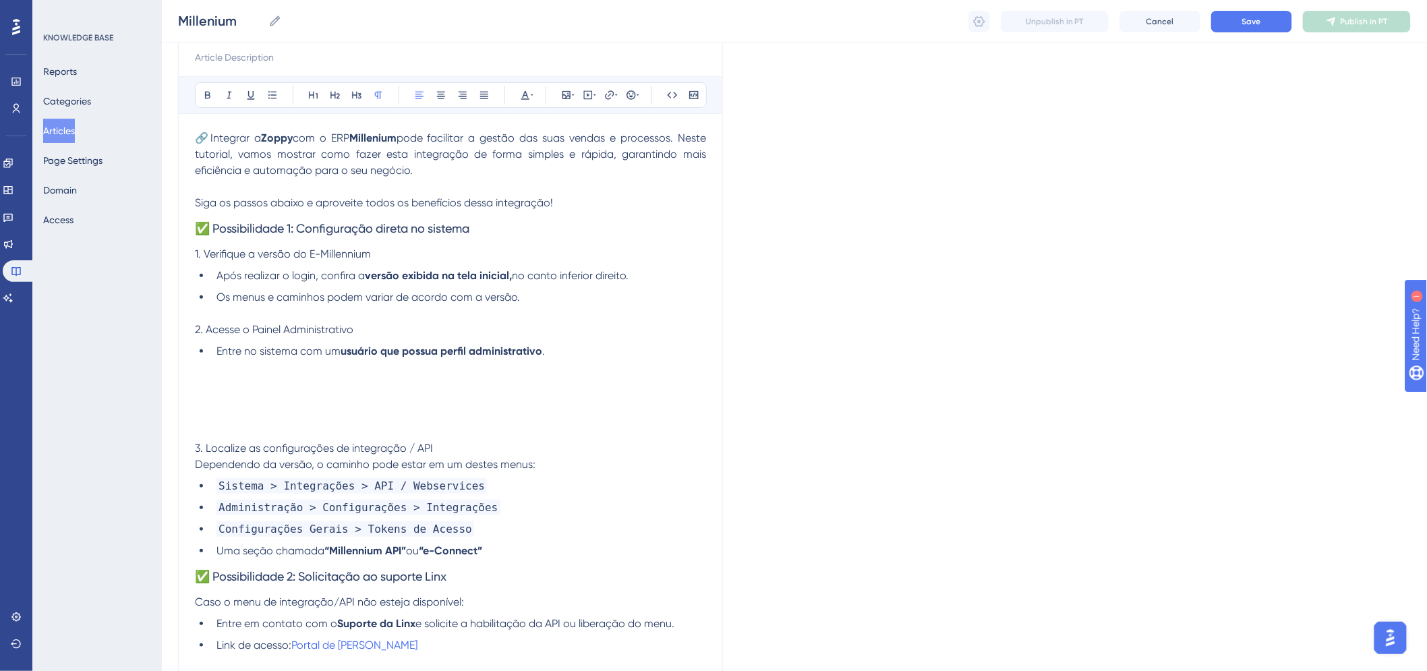
click at [214, 368] on p at bounding box center [450, 367] width 511 height 16
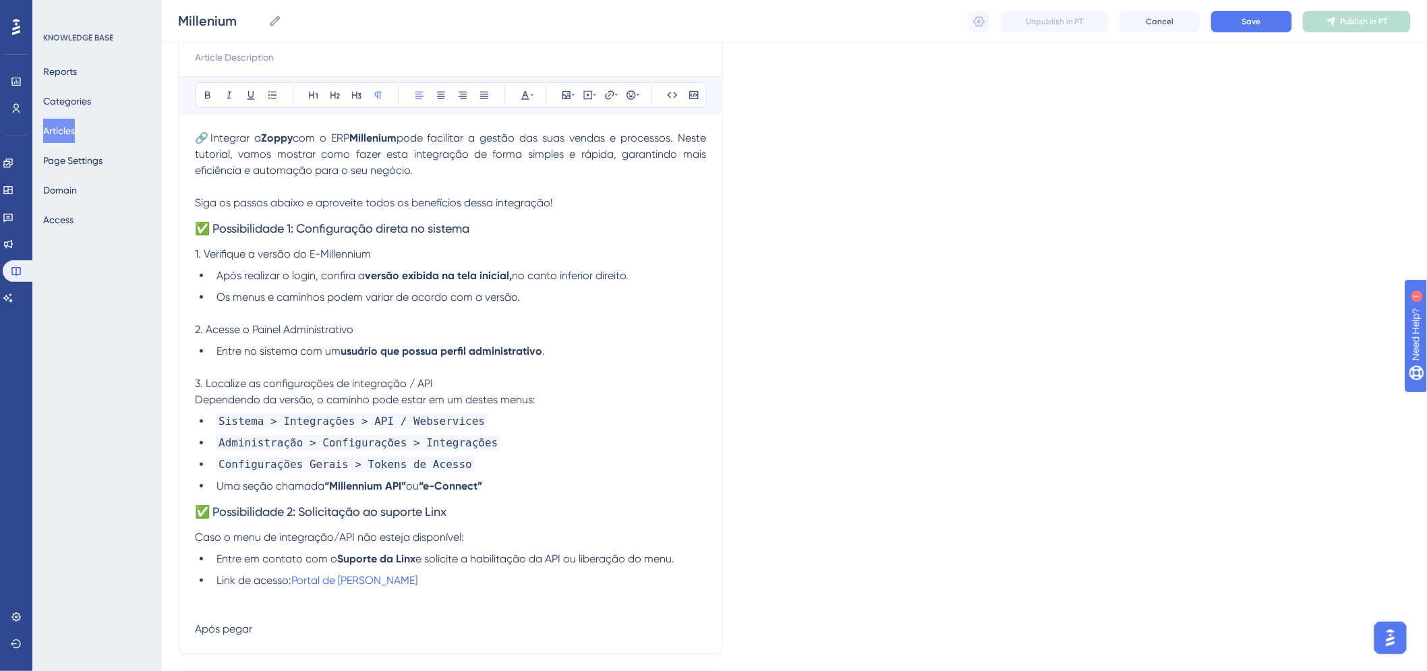
click at [197, 513] on span "✅ Possibilidade 2: Solicitação ao suporte Linx" at bounding box center [321, 511] width 252 height 14
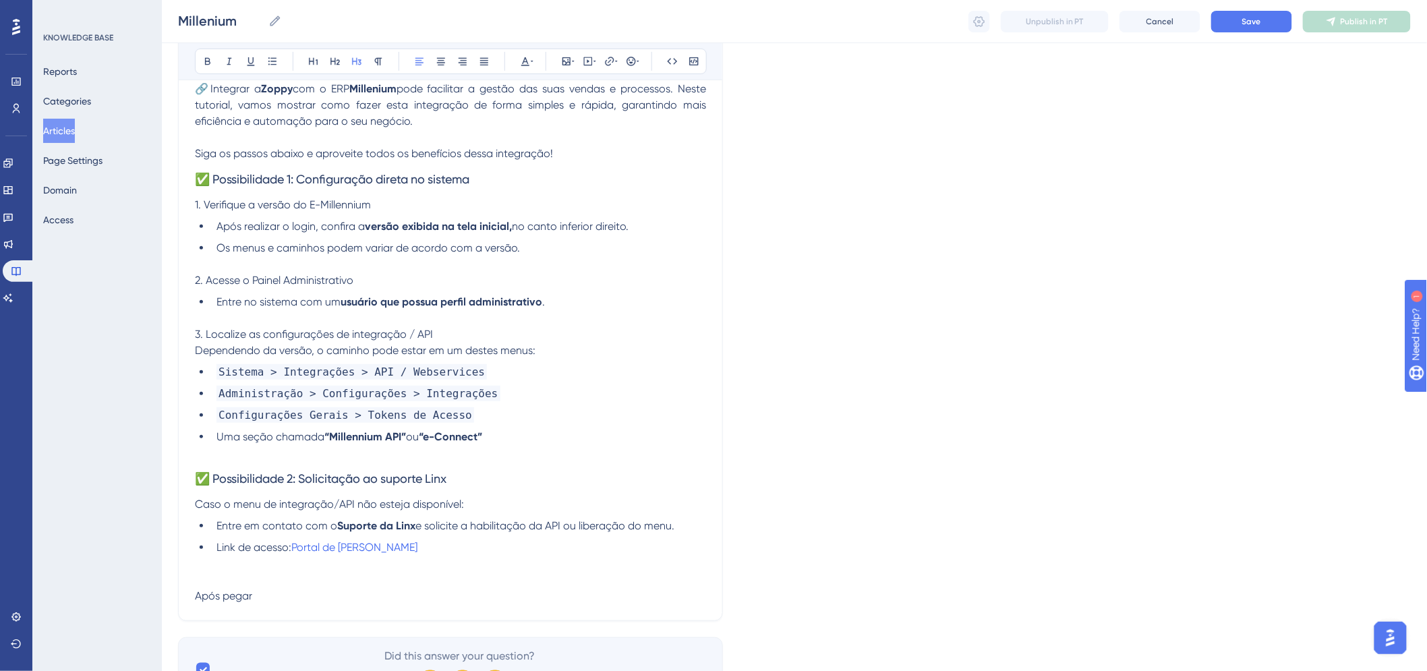
scroll to position [279, 0]
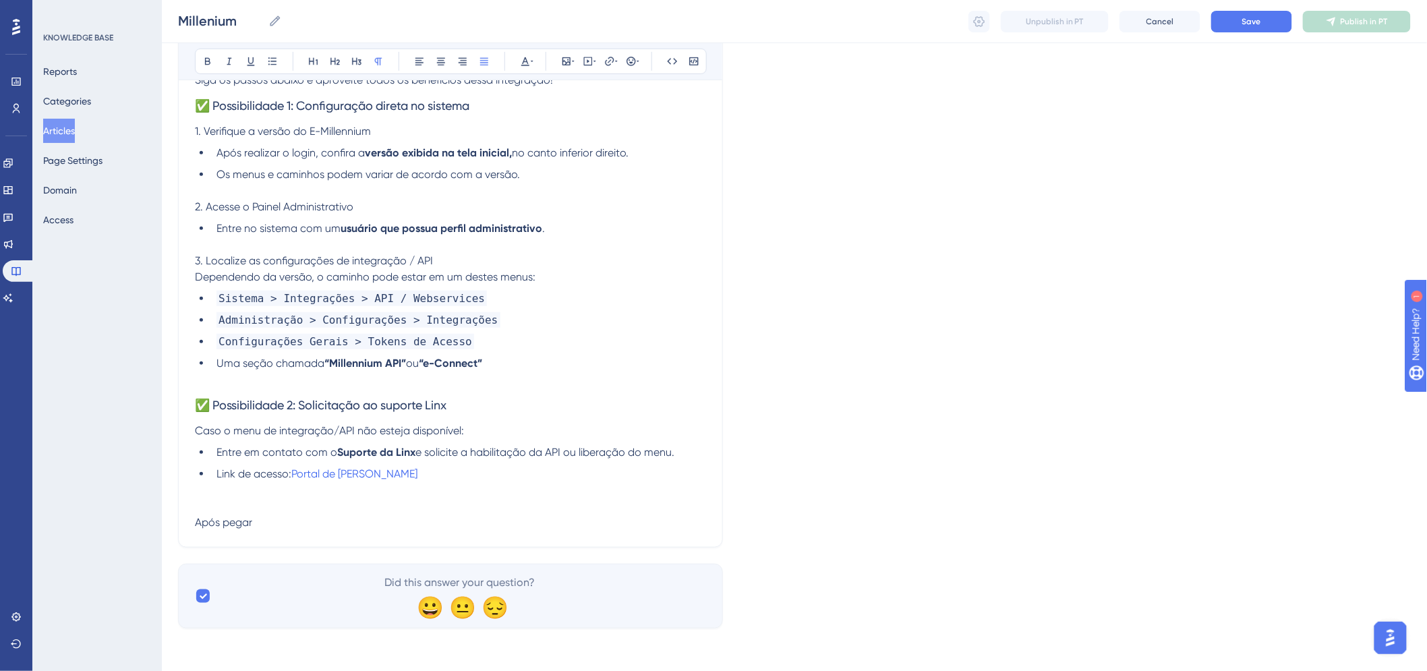
click at [260, 503] on p at bounding box center [450, 506] width 511 height 16
click at [260, 519] on p "Após pegar" at bounding box center [450, 523] width 511 height 16
click at [366, 411] on span "✅ Possibilidade 2: Solicitação ao suporte Linx" at bounding box center [321, 405] width 252 height 14
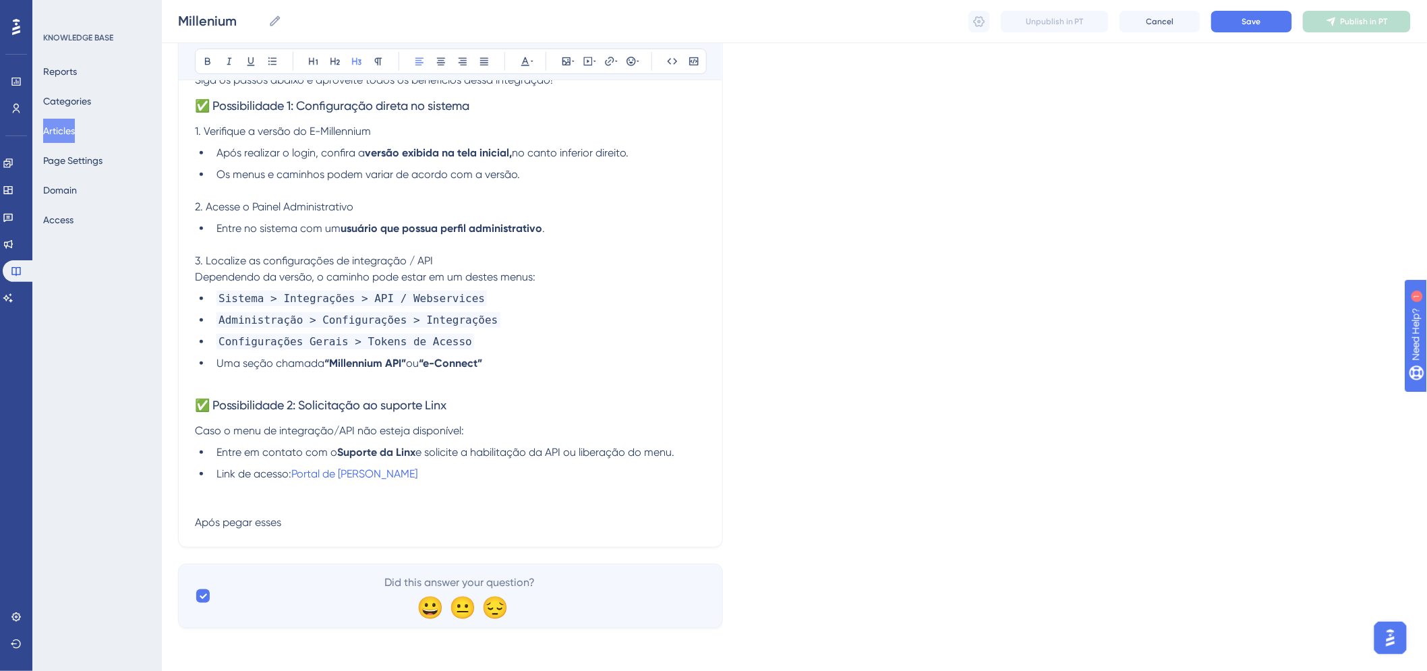
click at [200, 518] on span "Após pegar esses" at bounding box center [238, 522] width 86 height 13
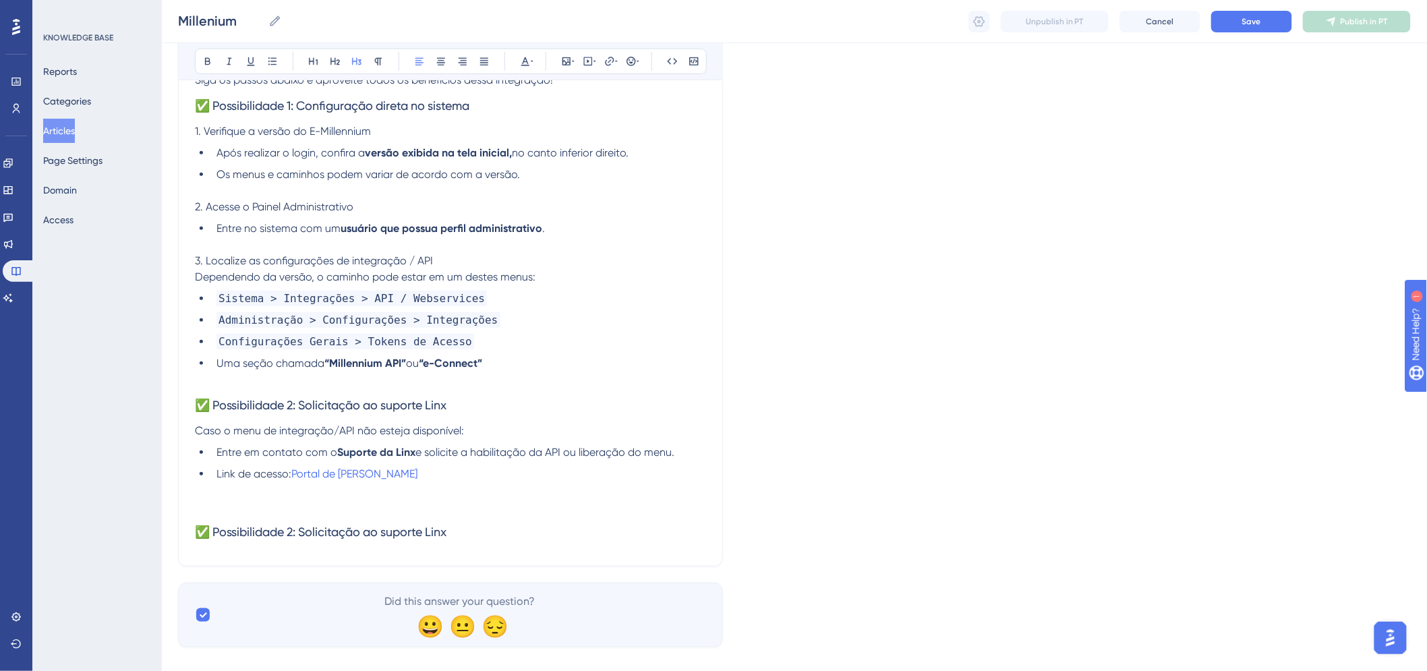
click at [231, 528] on span "✅ Possibilidade 2: Solicitação ao suporte Linx" at bounding box center [321, 532] width 252 height 14
drag, startPoint x: 214, startPoint y: 534, endPoint x: 494, endPoint y: 538, distance: 280.6
click at [494, 538] on h3 "✅ Possibilidade 2: Solicitação ao suporte Linx" at bounding box center [450, 532] width 511 height 35
drag, startPoint x: 517, startPoint y: 633, endPoint x: 588, endPoint y: 616, distance: 73.5
click at [588, 616] on div "Did this answer your question? 😀 😐 😔" at bounding box center [460, 615] width 492 height 43
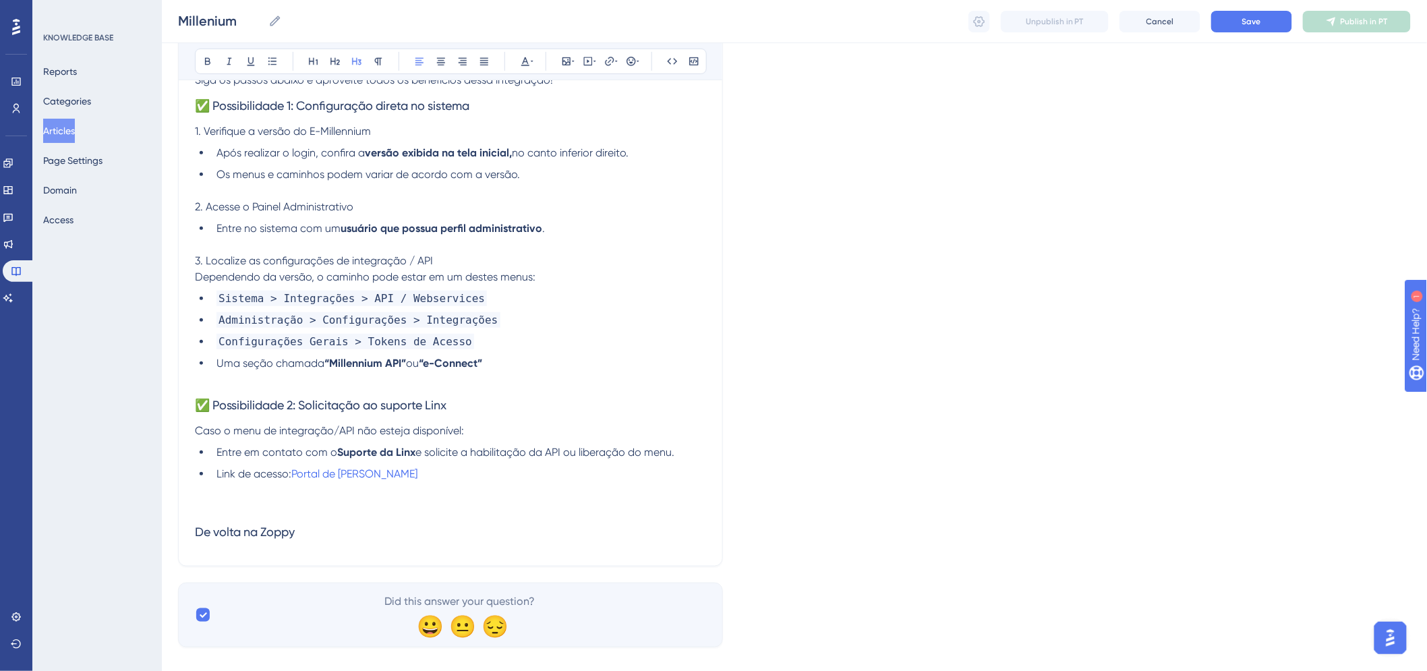
click at [0, 0] on div "Performance Users Engagement Widgets Feedback Product Updates Knowledge Base AI…" at bounding box center [0, 0] width 0 height 0
click at [437, 630] on div "Did this answer your question? 😀 😐 😔" at bounding box center [450, 615] width 545 height 65
copy div "😀"
click at [192, 533] on div "Millenium Bold Italic Underline Bullet Point Heading 1 Heading 2 Heading 3 Norm…" at bounding box center [450, 219] width 545 height 695
click at [193, 529] on div "Millenium Bold Italic Underline Bullet Point Heading 1 Heading 2 Heading 3 Norm…" at bounding box center [450, 219] width 545 height 695
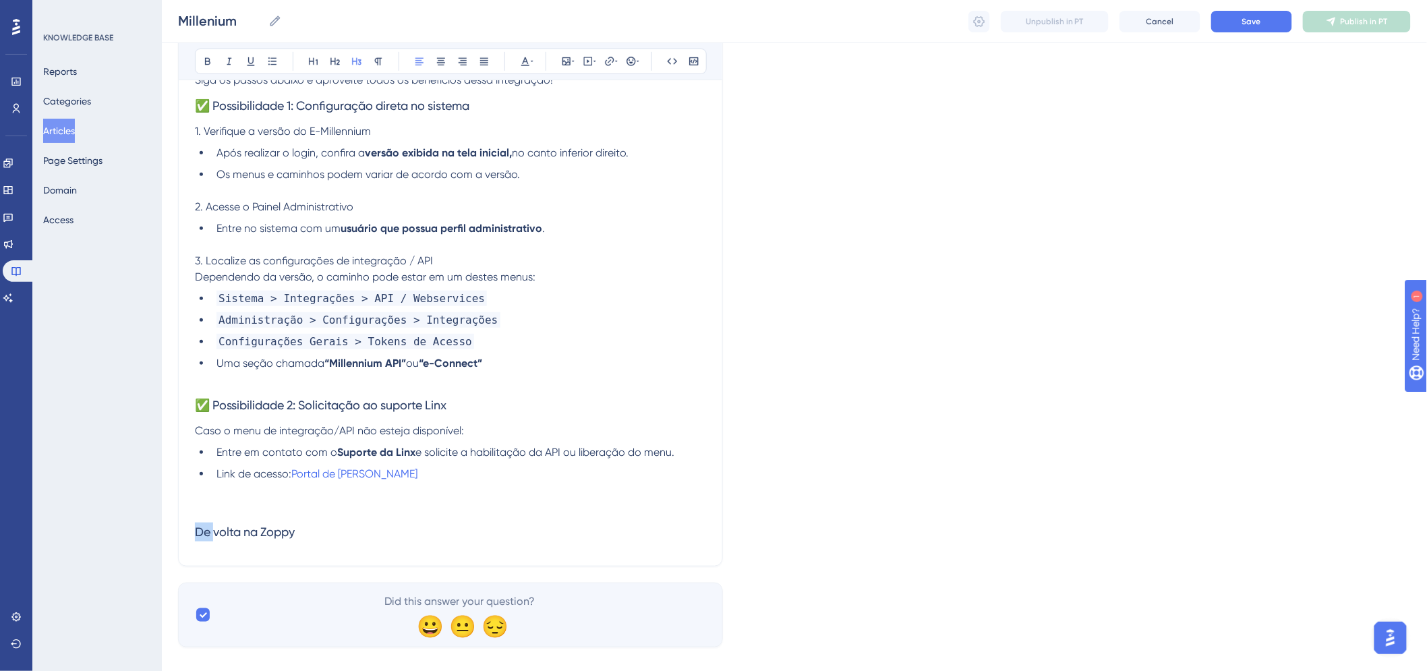
click at [195, 529] on span "De volta na Zoppy" at bounding box center [245, 532] width 100 height 14
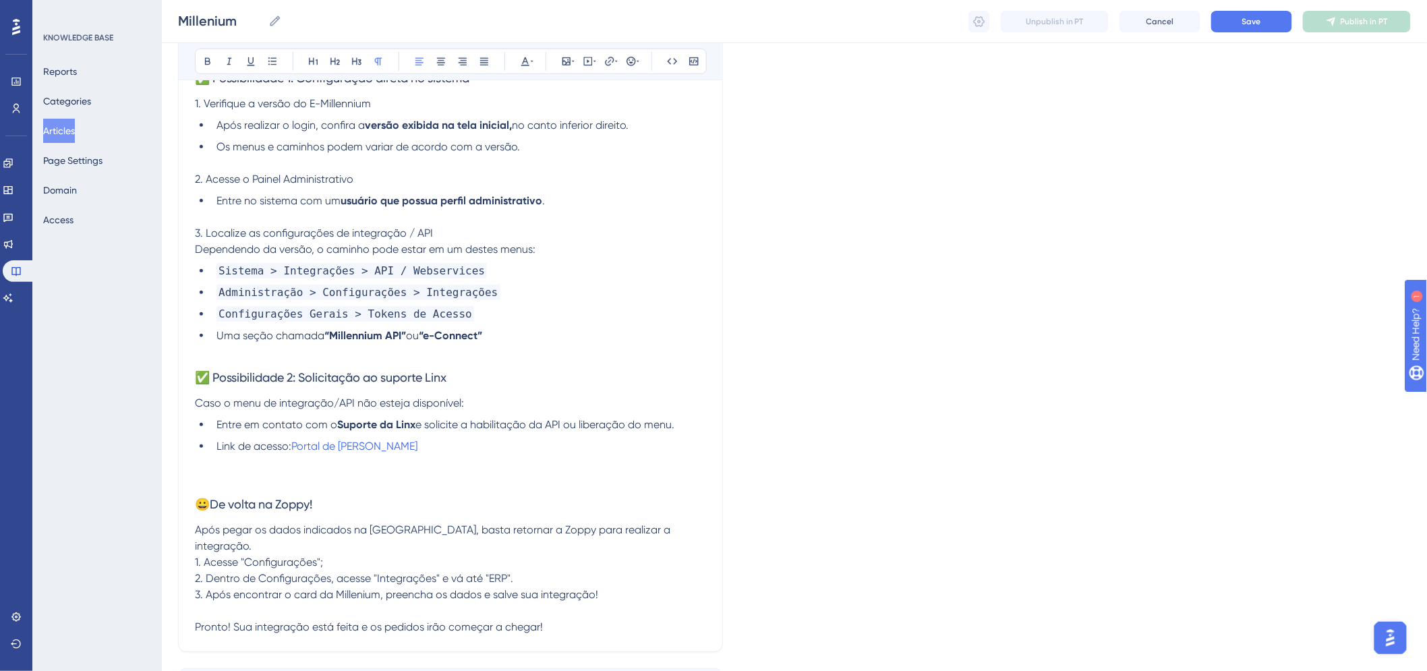
scroll to position [0, 0]
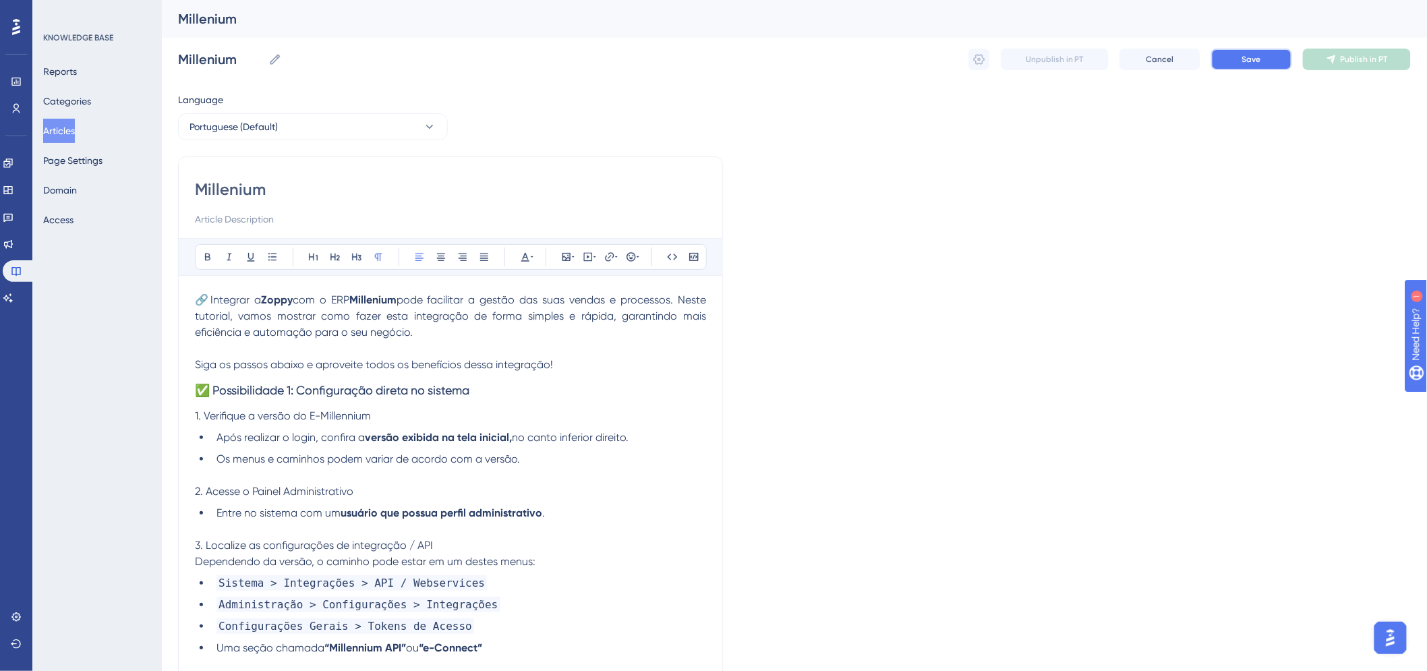
click at [1244, 49] on button "Save" at bounding box center [1251, 60] width 81 height 22
click at [1225, 59] on button "Save" at bounding box center [1251, 60] width 81 height 22
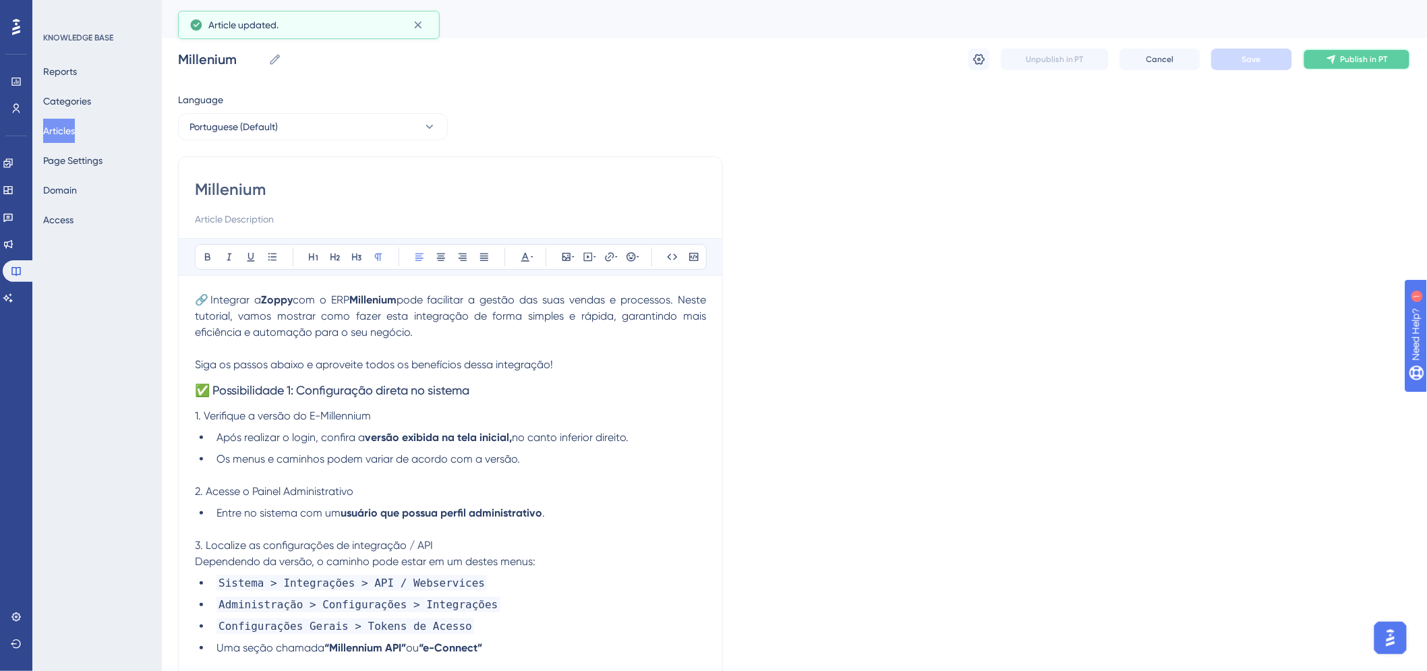
click at [1339, 56] on button "Publish in PT" at bounding box center [1357, 60] width 108 height 22
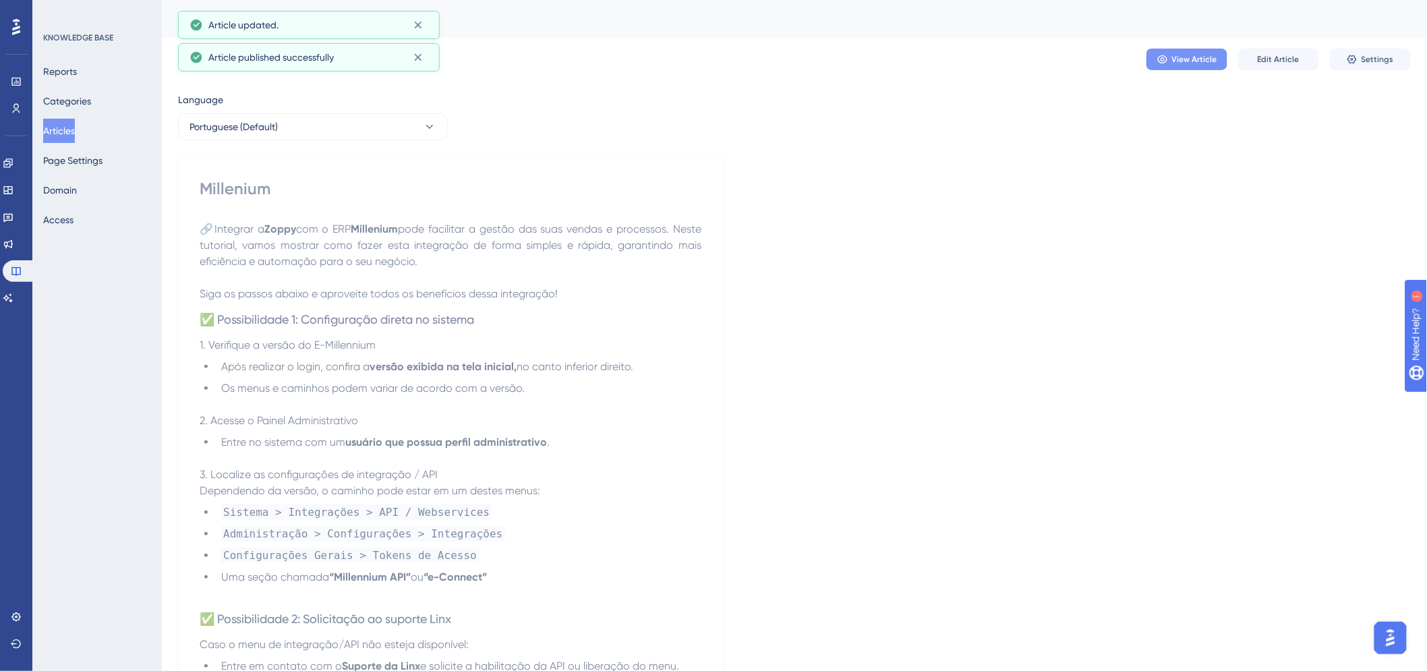
click at [1212, 64] on span "View Article" at bounding box center [1194, 59] width 45 height 11
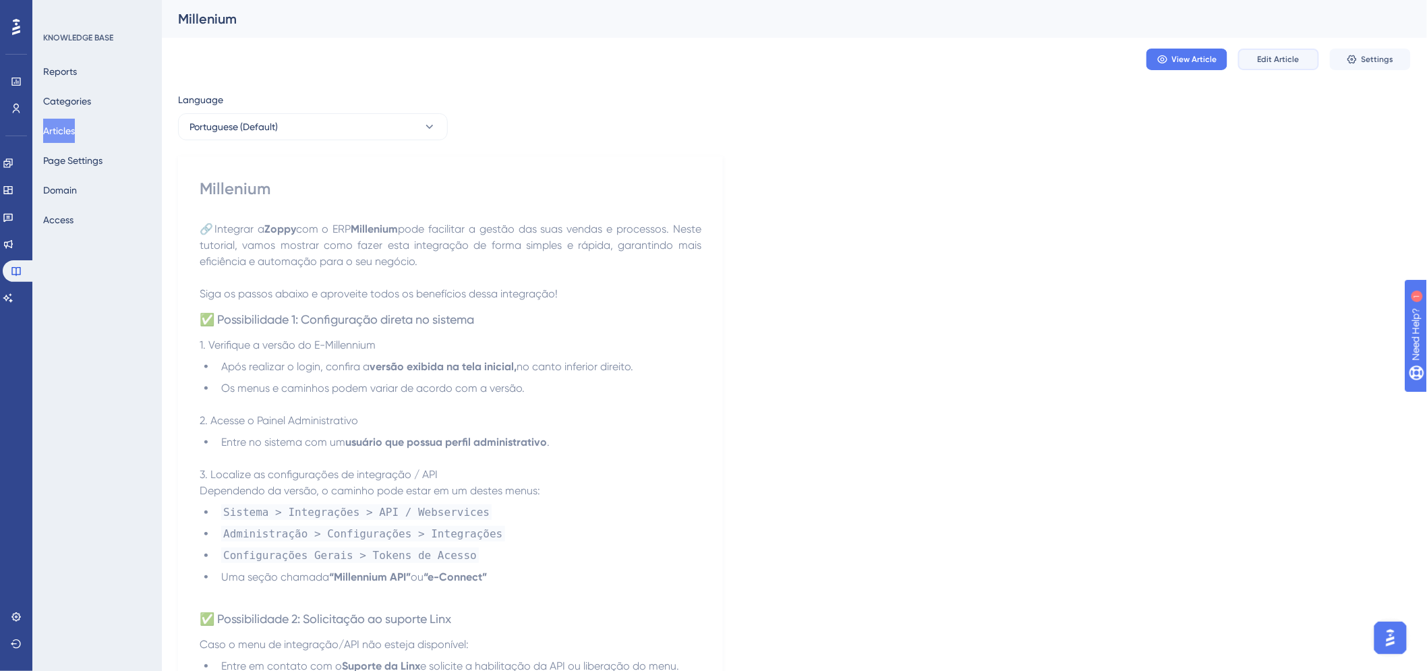
click at [1293, 55] on span "Edit Article" at bounding box center [1279, 59] width 42 height 11
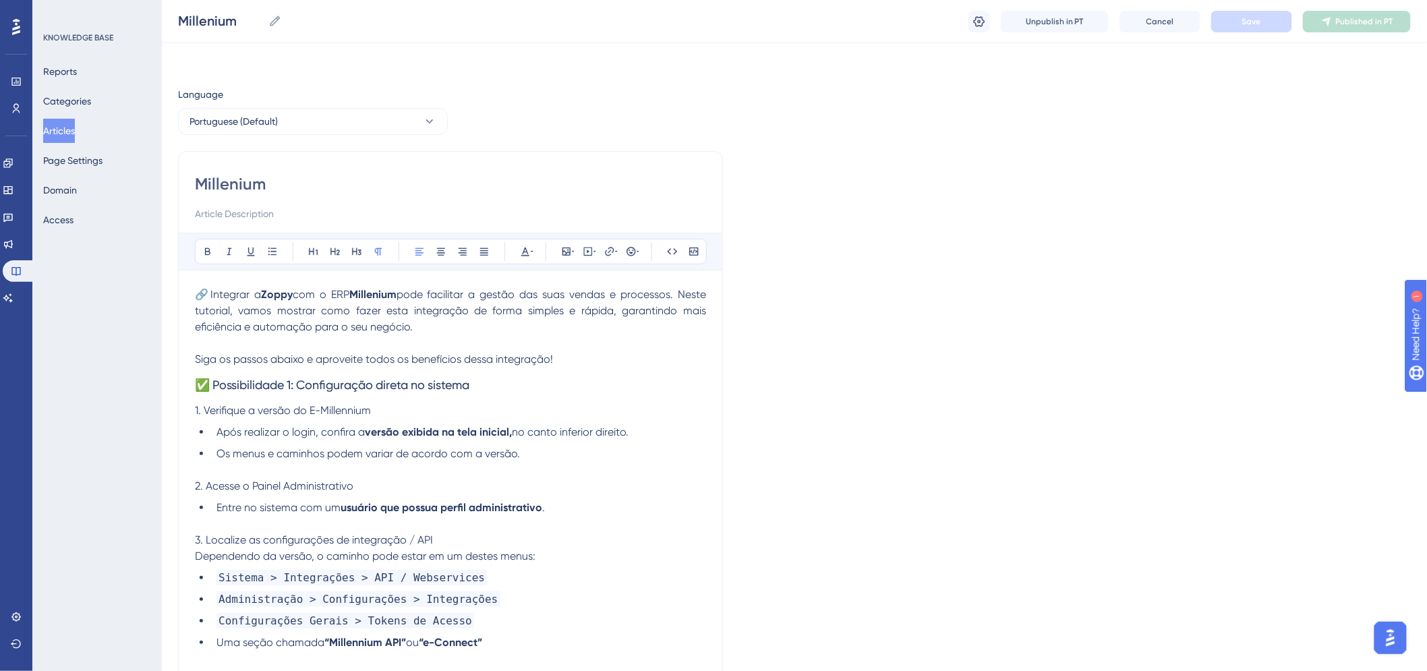
scroll to position [246, 0]
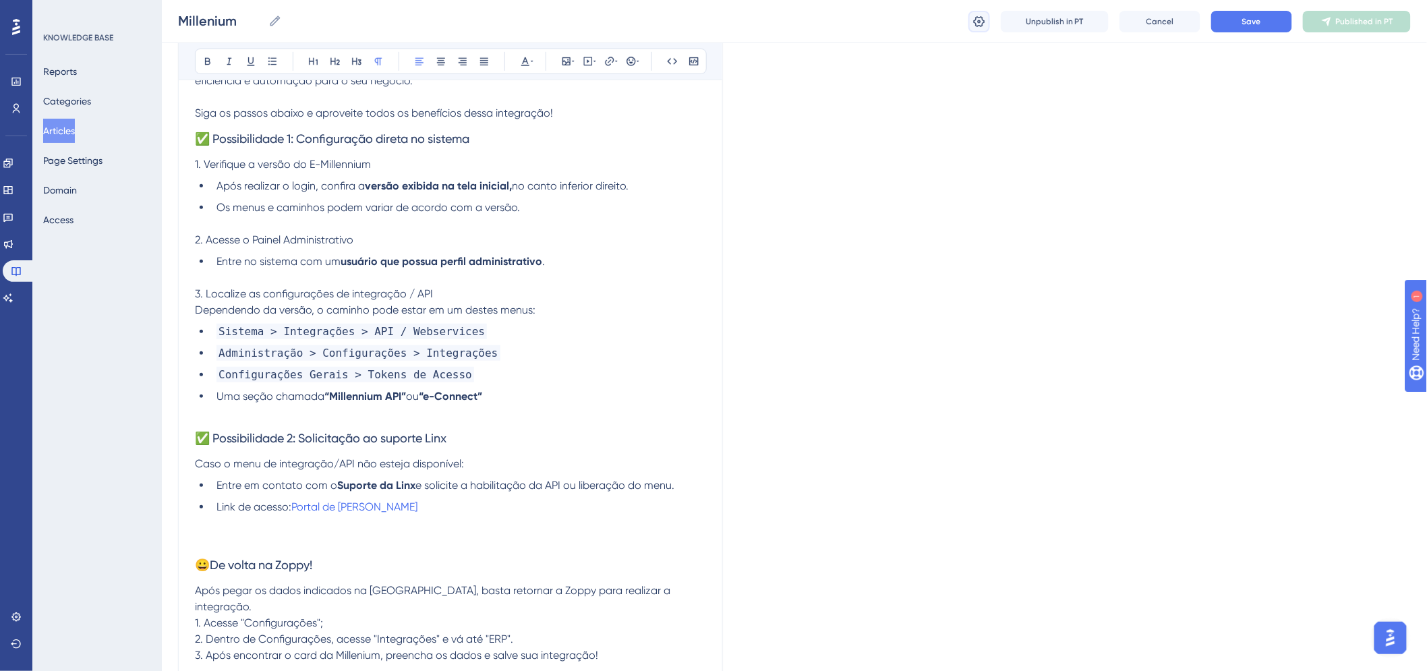
click at [977, 26] on icon at bounding box center [979, 21] width 13 height 13
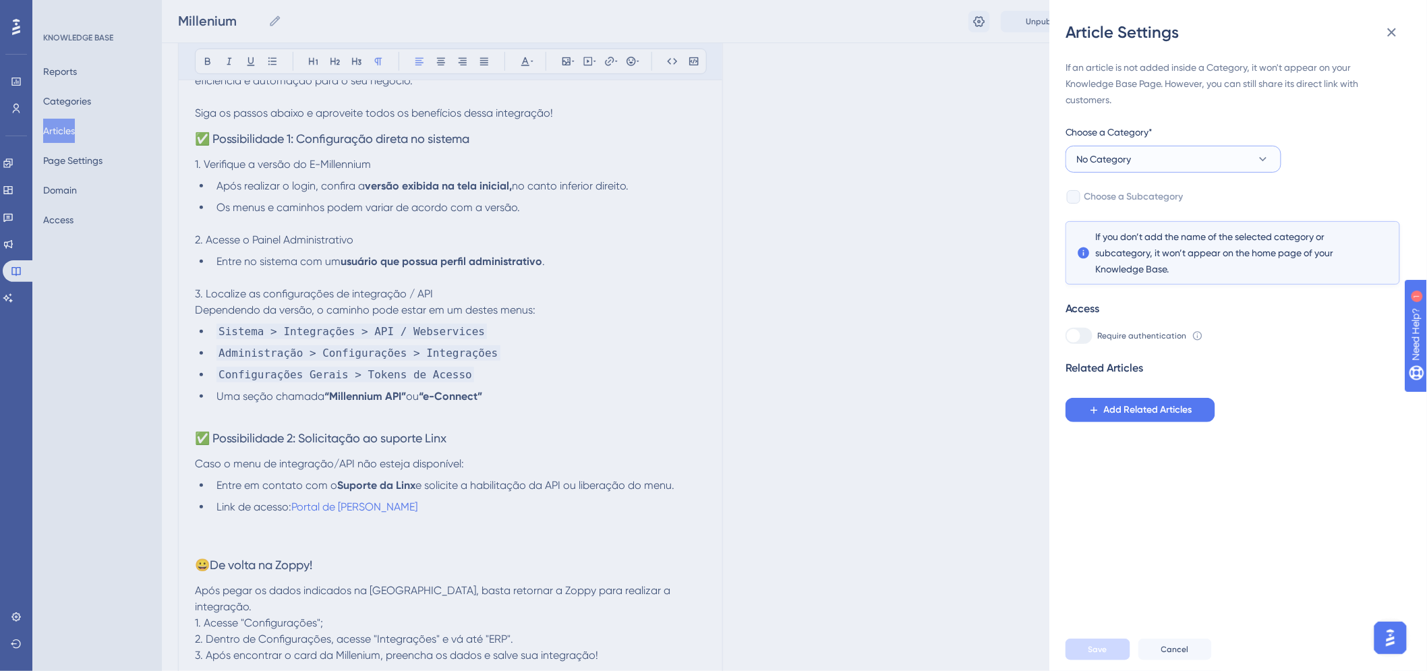
click at [1110, 161] on span "No Category" at bounding box center [1104, 159] width 55 height 16
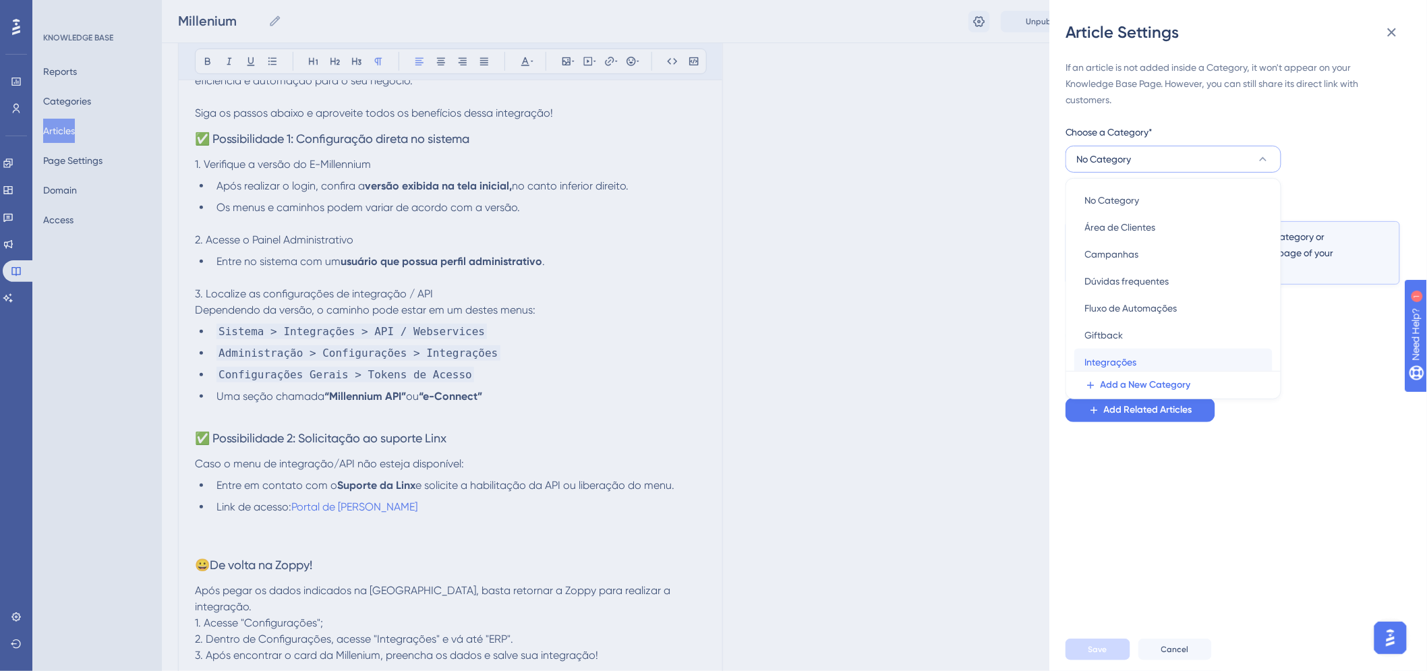
click at [1117, 352] on div "Integrações Integrações" at bounding box center [1173, 362] width 177 height 27
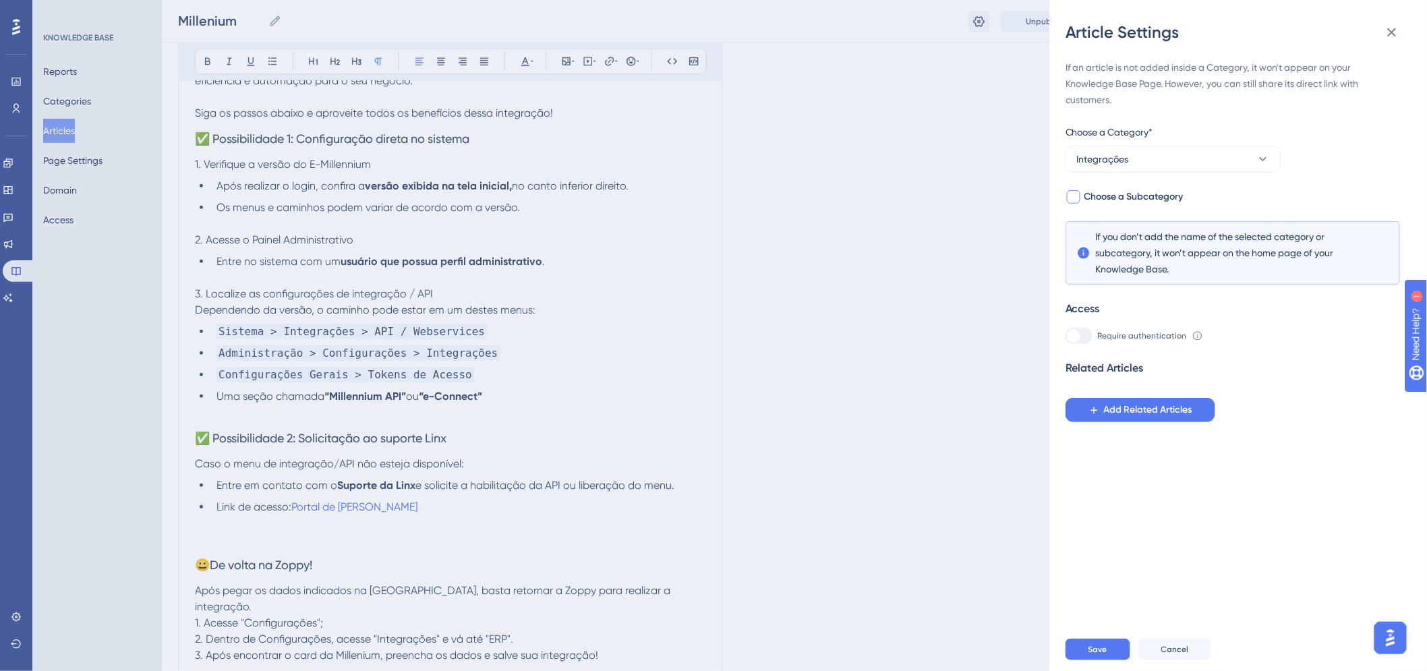
click at [1082, 197] on div at bounding box center [1074, 197] width 16 height 16
checkbox input "true"
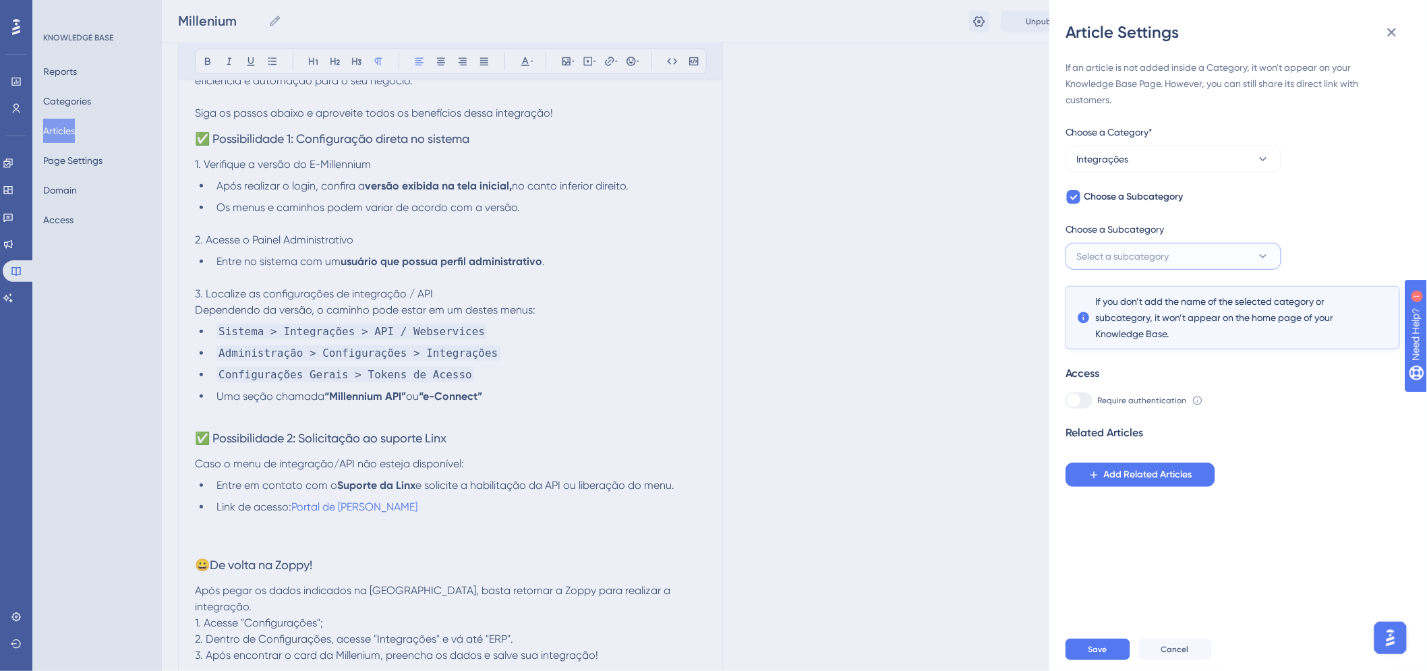
click at [1120, 250] on span "Select a subcategory" at bounding box center [1123, 256] width 92 height 16
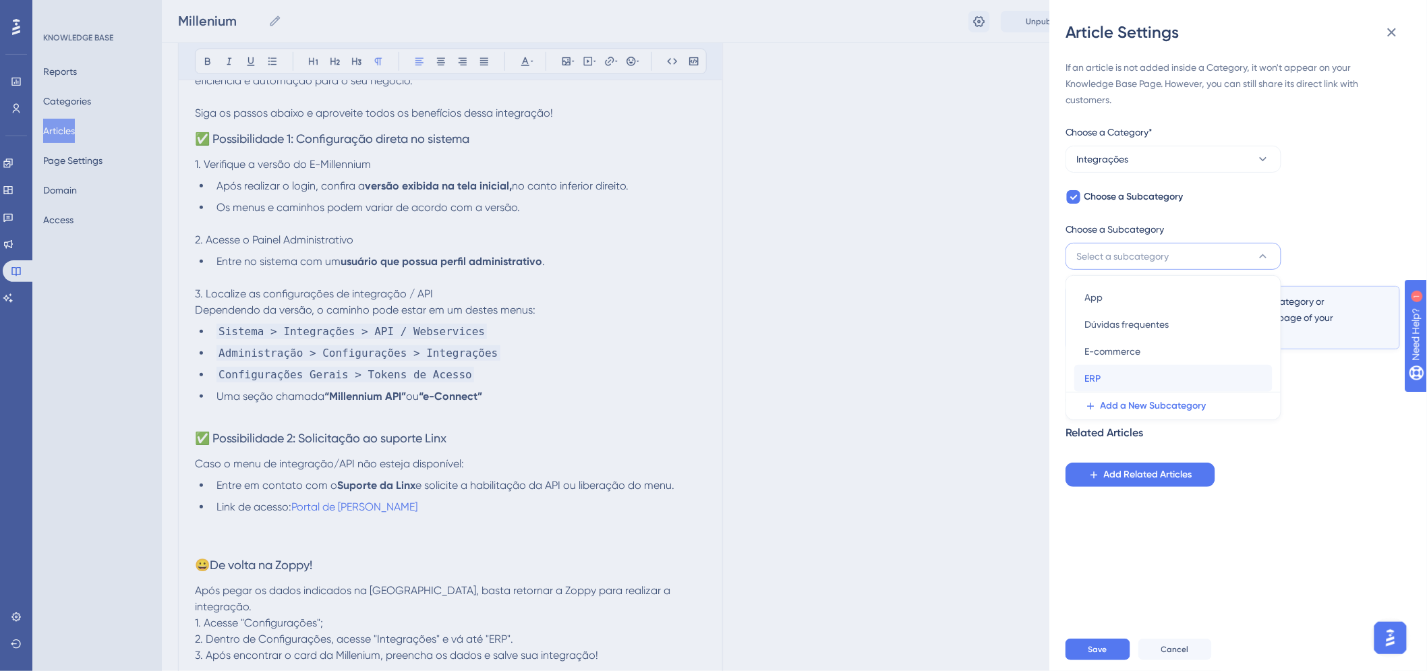
click at [1114, 383] on div "ERP ERP" at bounding box center [1173, 378] width 177 height 27
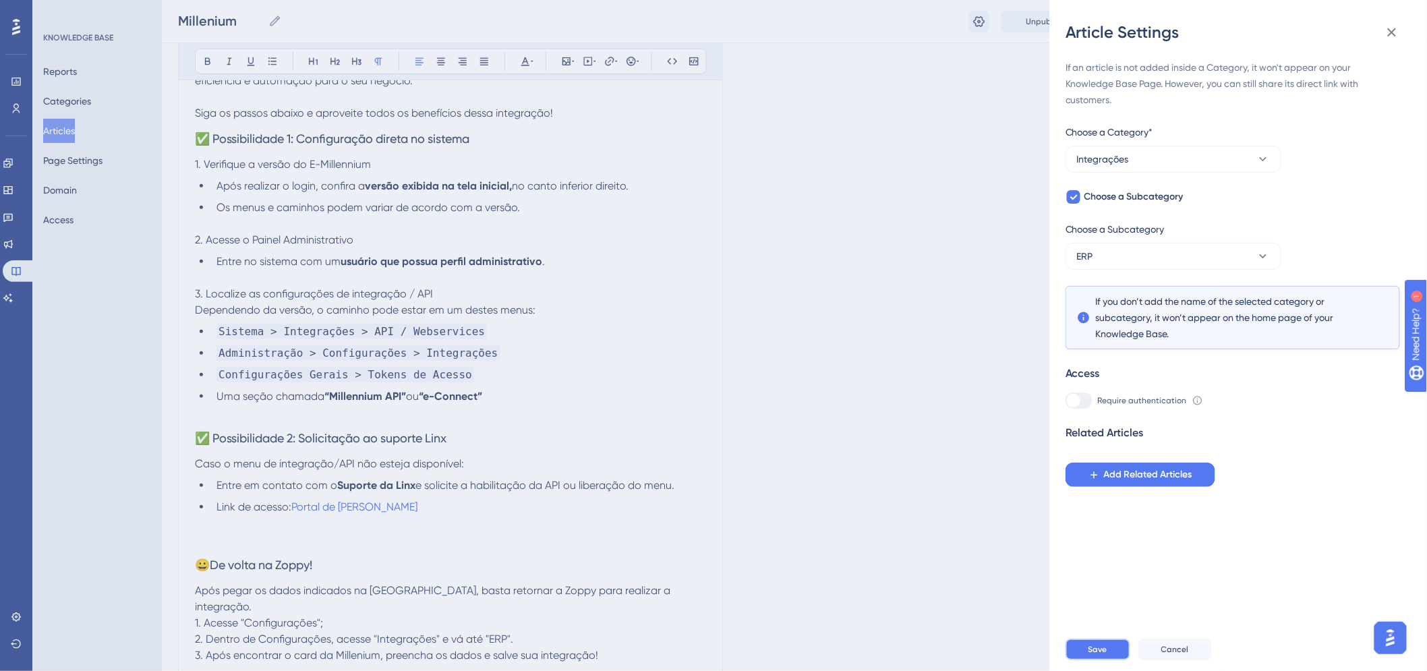
click at [1108, 660] on button "Save" at bounding box center [1098, 650] width 65 height 22
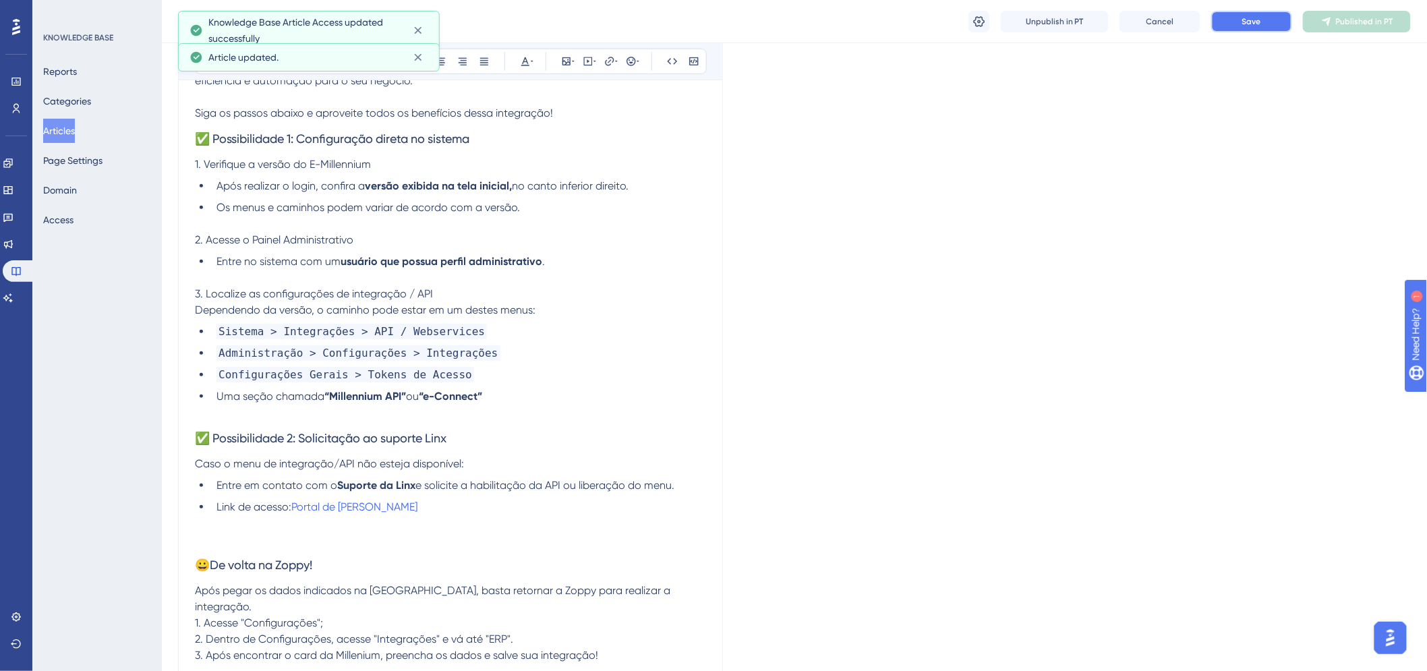
click at [1263, 18] on button "Save" at bounding box center [1251, 22] width 81 height 22
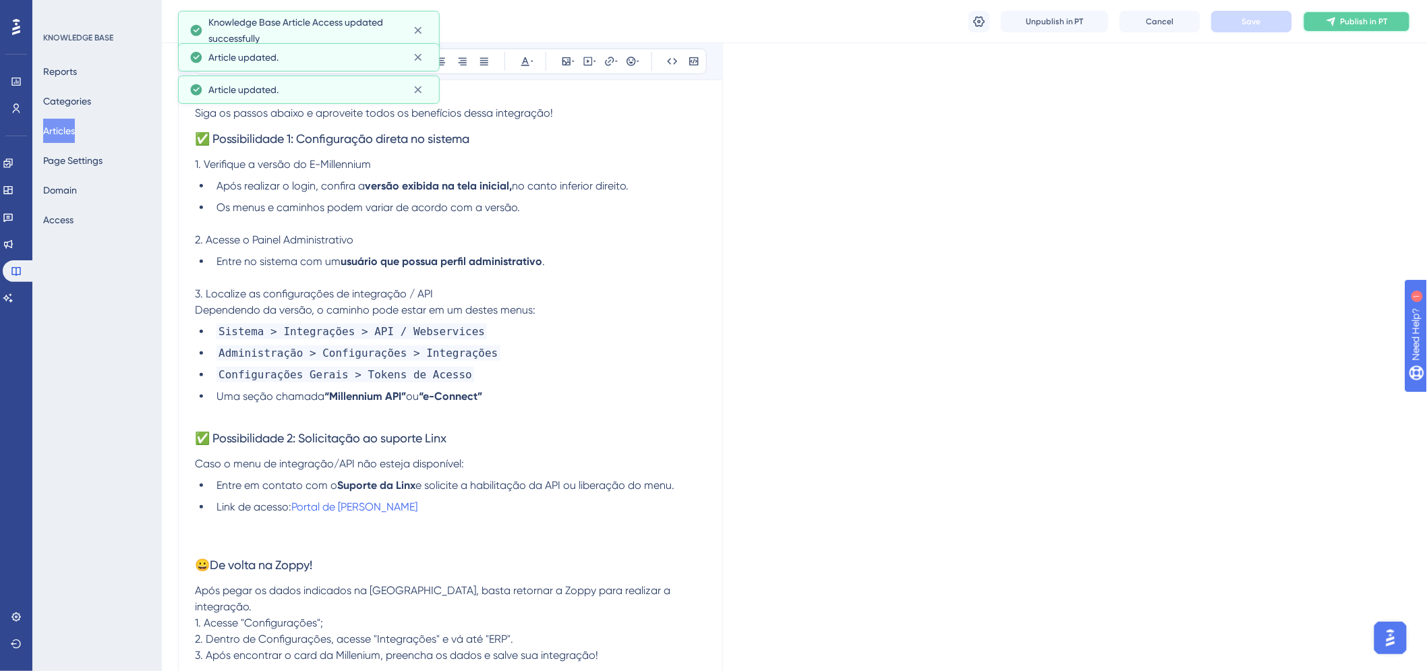
click at [1338, 27] on button "Publish in PT" at bounding box center [1357, 22] width 108 height 22
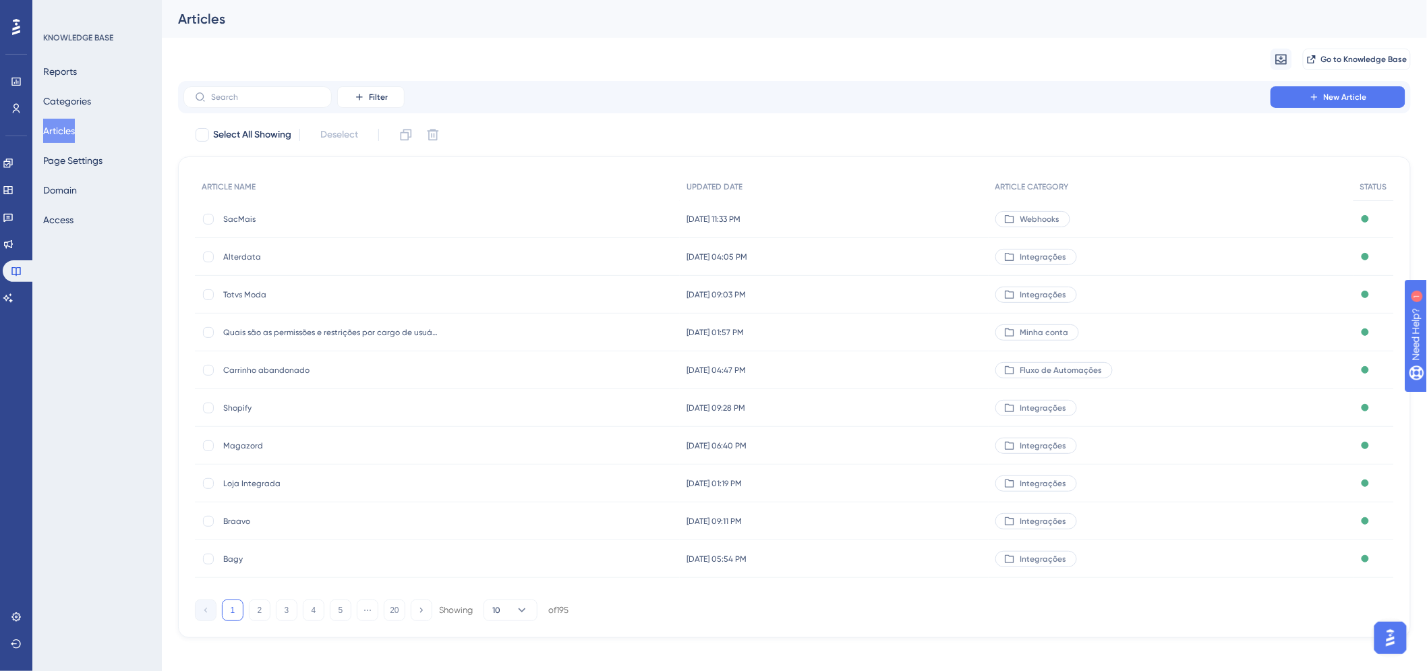
click at [268, 410] on span "Shopify" at bounding box center [331, 408] width 216 height 11
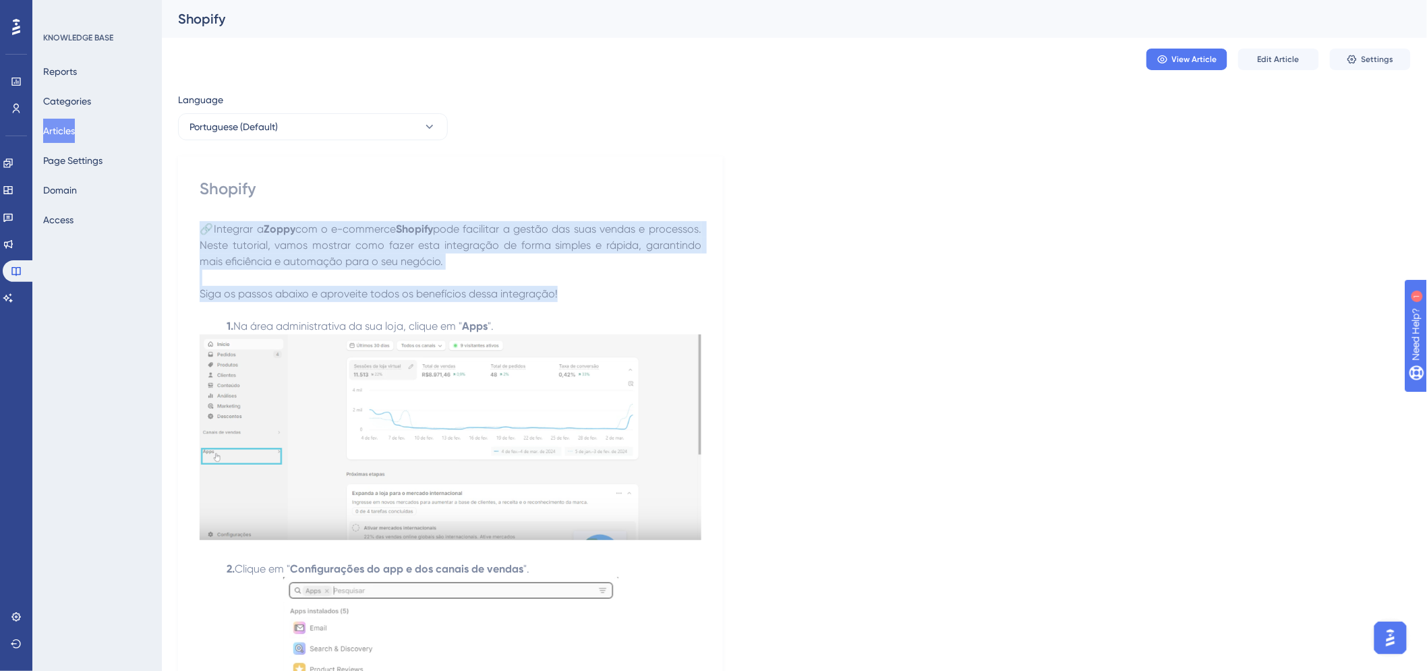
copy div "🔗Integrar a Zoppy com o e-commerce Shopify pode facilitar a gestão das suas ven…"
drag, startPoint x: 203, startPoint y: 223, endPoint x: 729, endPoint y: 294, distance: 530.9
